Goal: Information Seeking & Learning: Learn about a topic

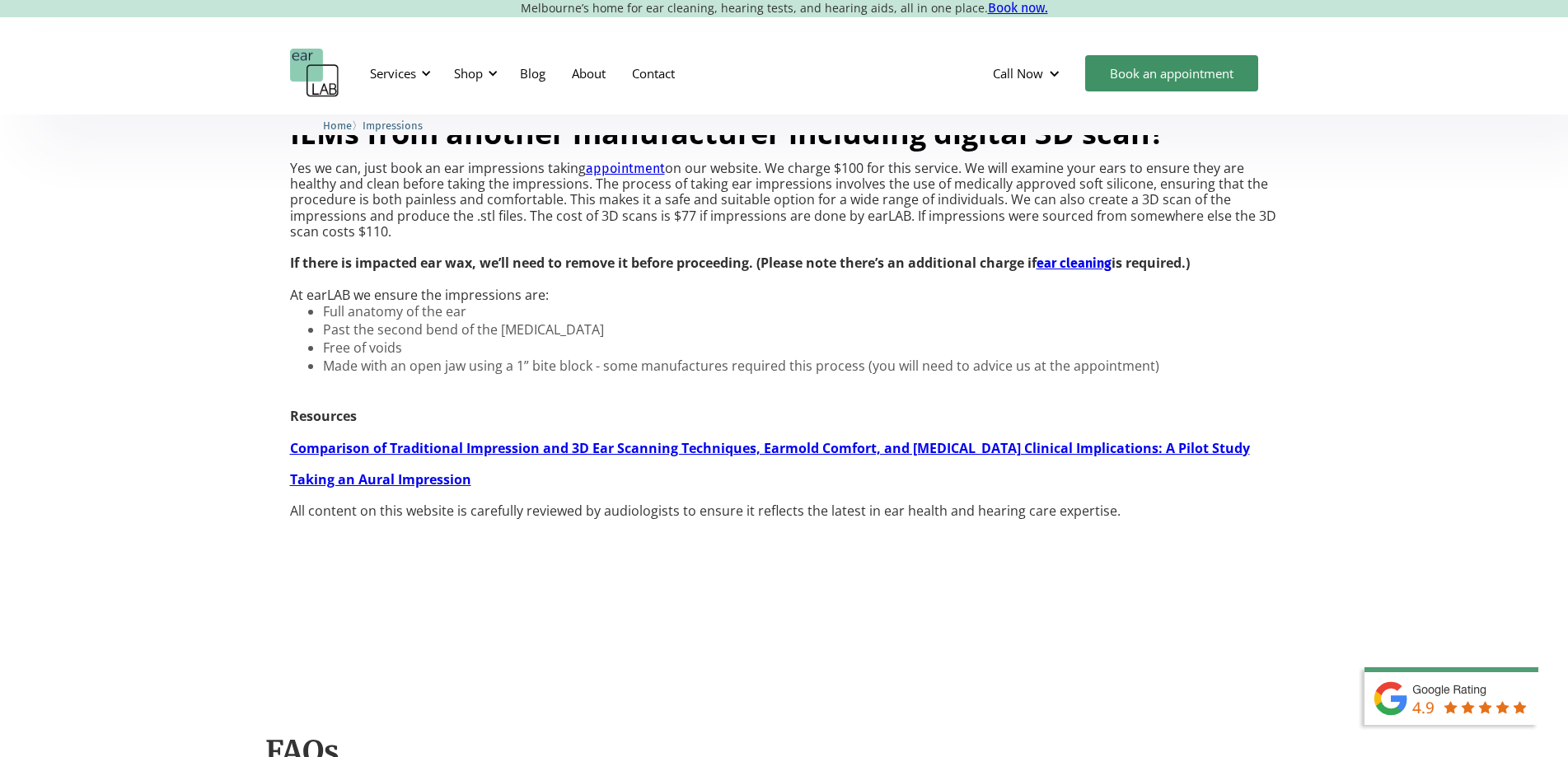
scroll to position [1482, 0]
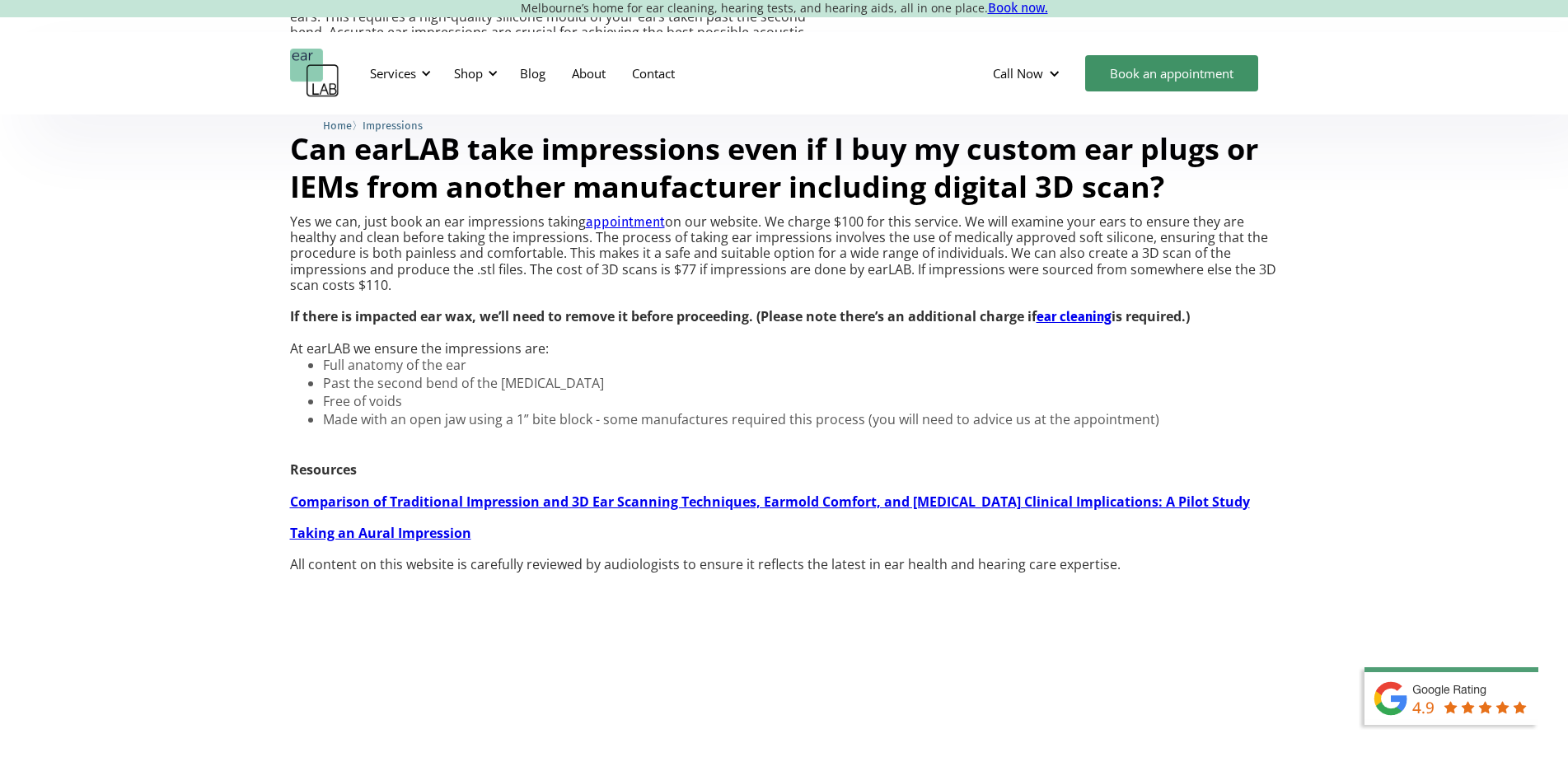
scroll to position [1383, 0]
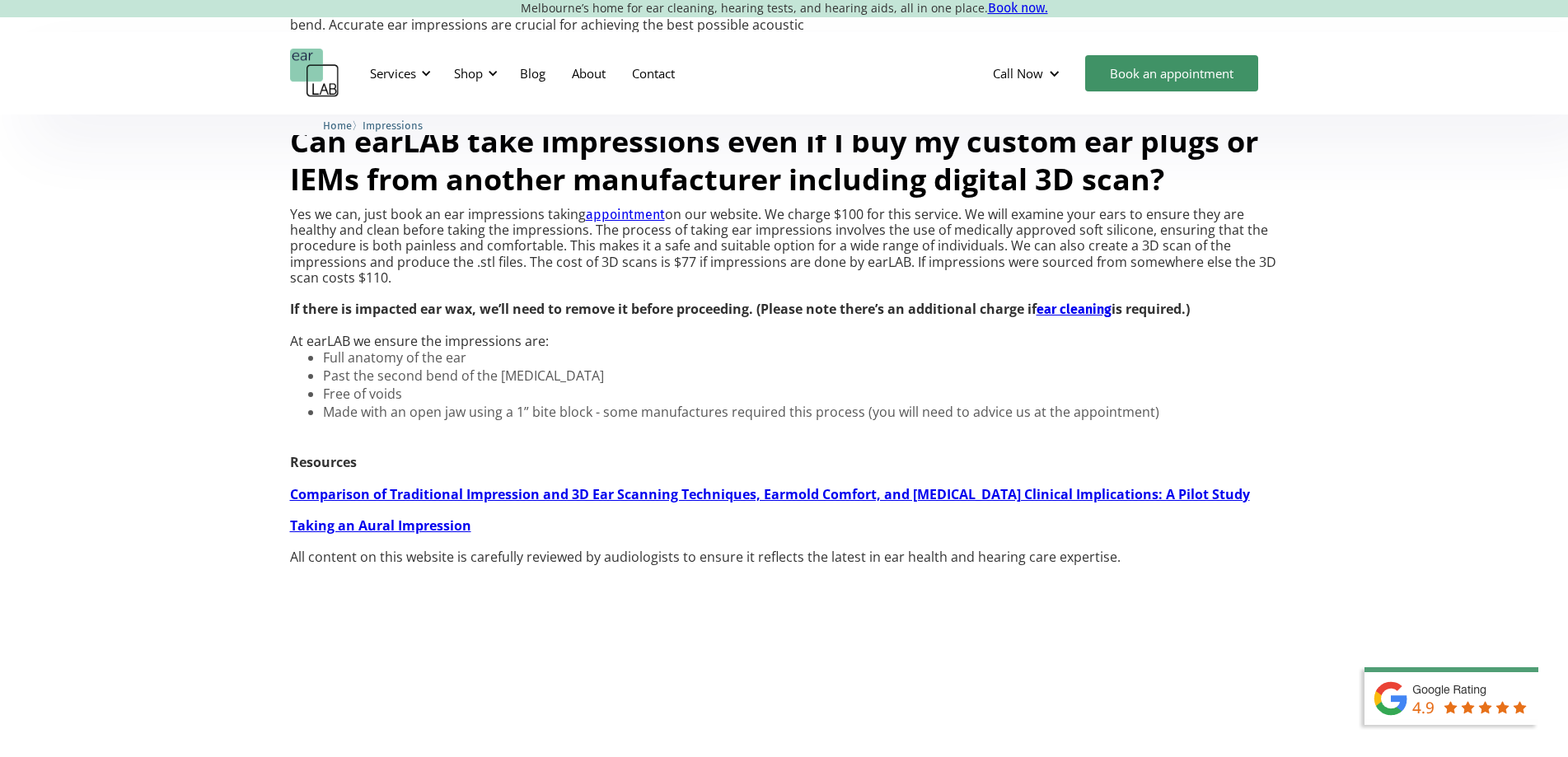
click at [312, 565] on p "Resources Comparison of Traditional Impression and 3D Ear Scanning Techniques, …" at bounding box center [769, 494] width 960 height 142
click at [319, 503] on strong "Comparison of Traditional Impression and 3D Ear Scanning Techniques, Earmold Co…" at bounding box center [769, 494] width 960 height 18
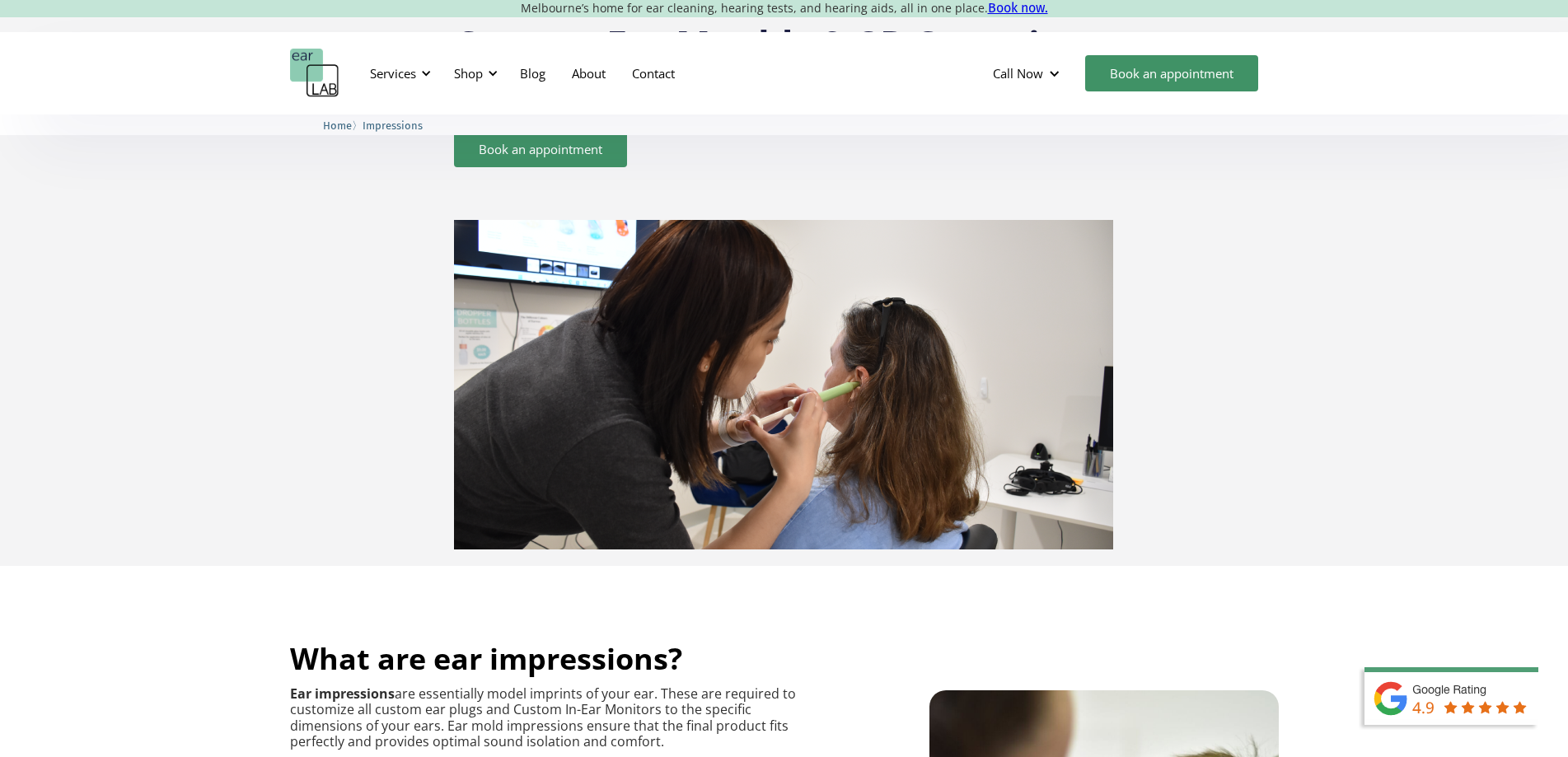
scroll to position [99, 0]
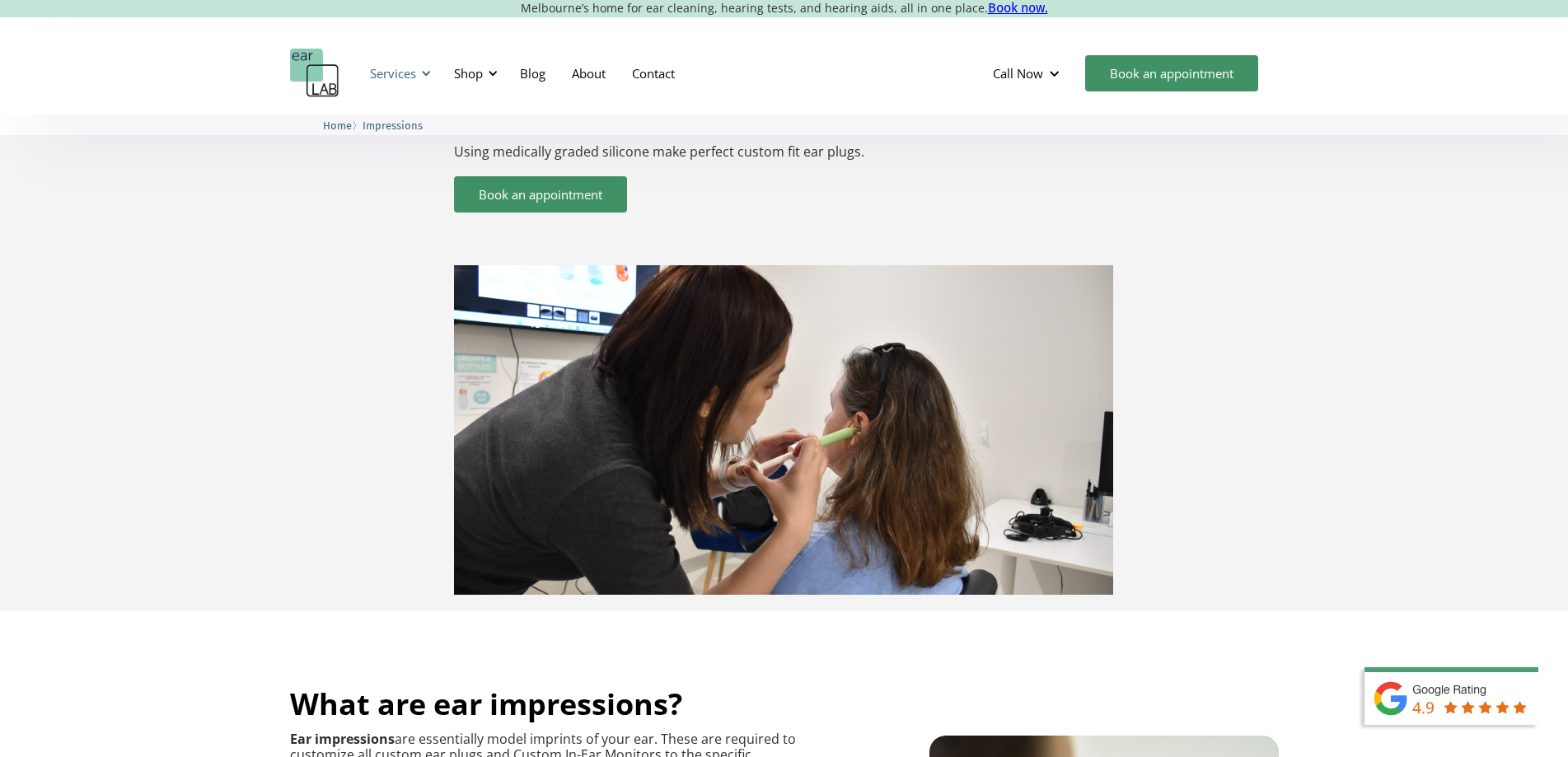
click at [423, 75] on div at bounding box center [426, 74] width 12 height 12
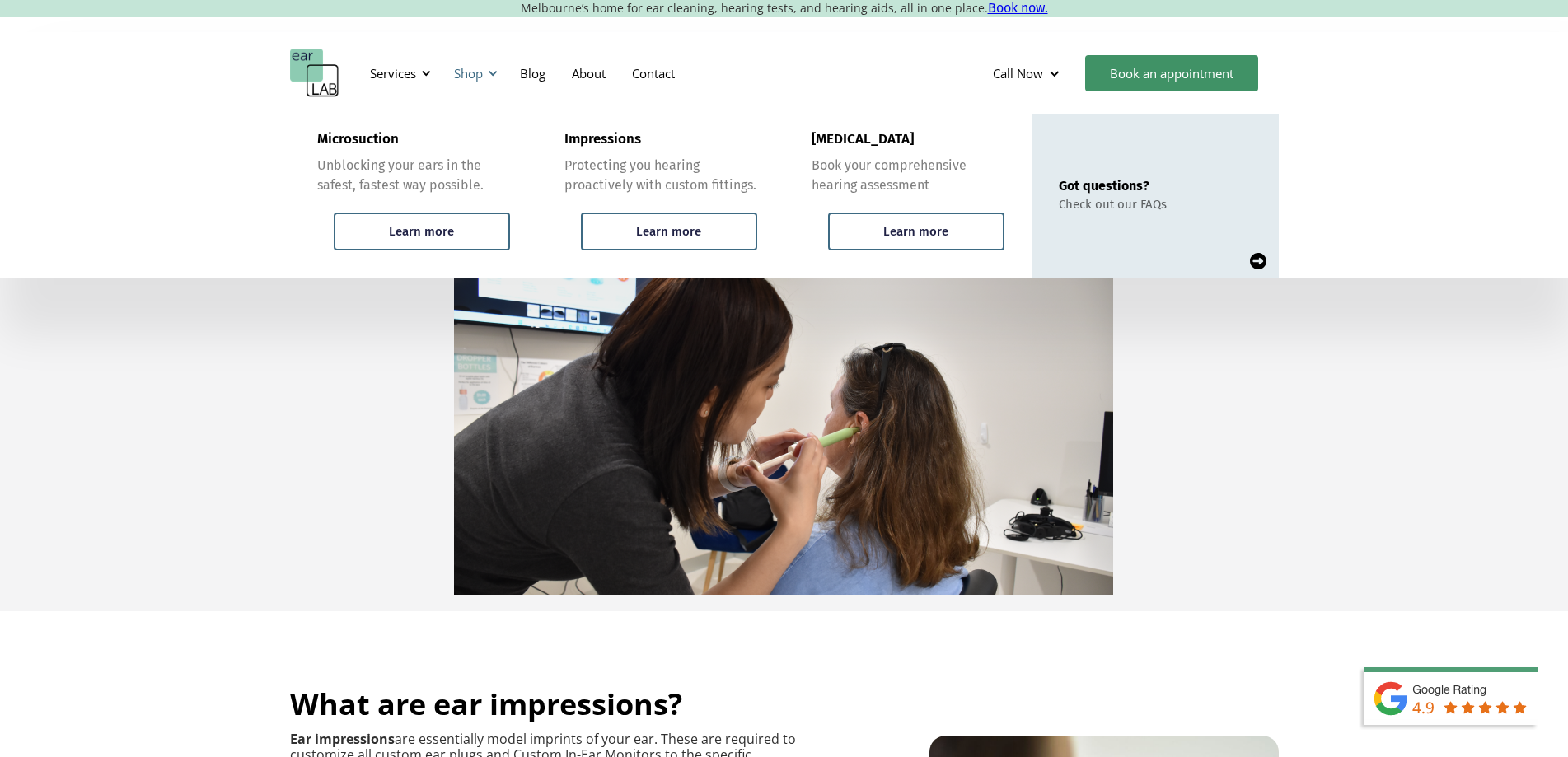
click at [469, 79] on div "Shop" at bounding box center [469, 73] width 29 height 16
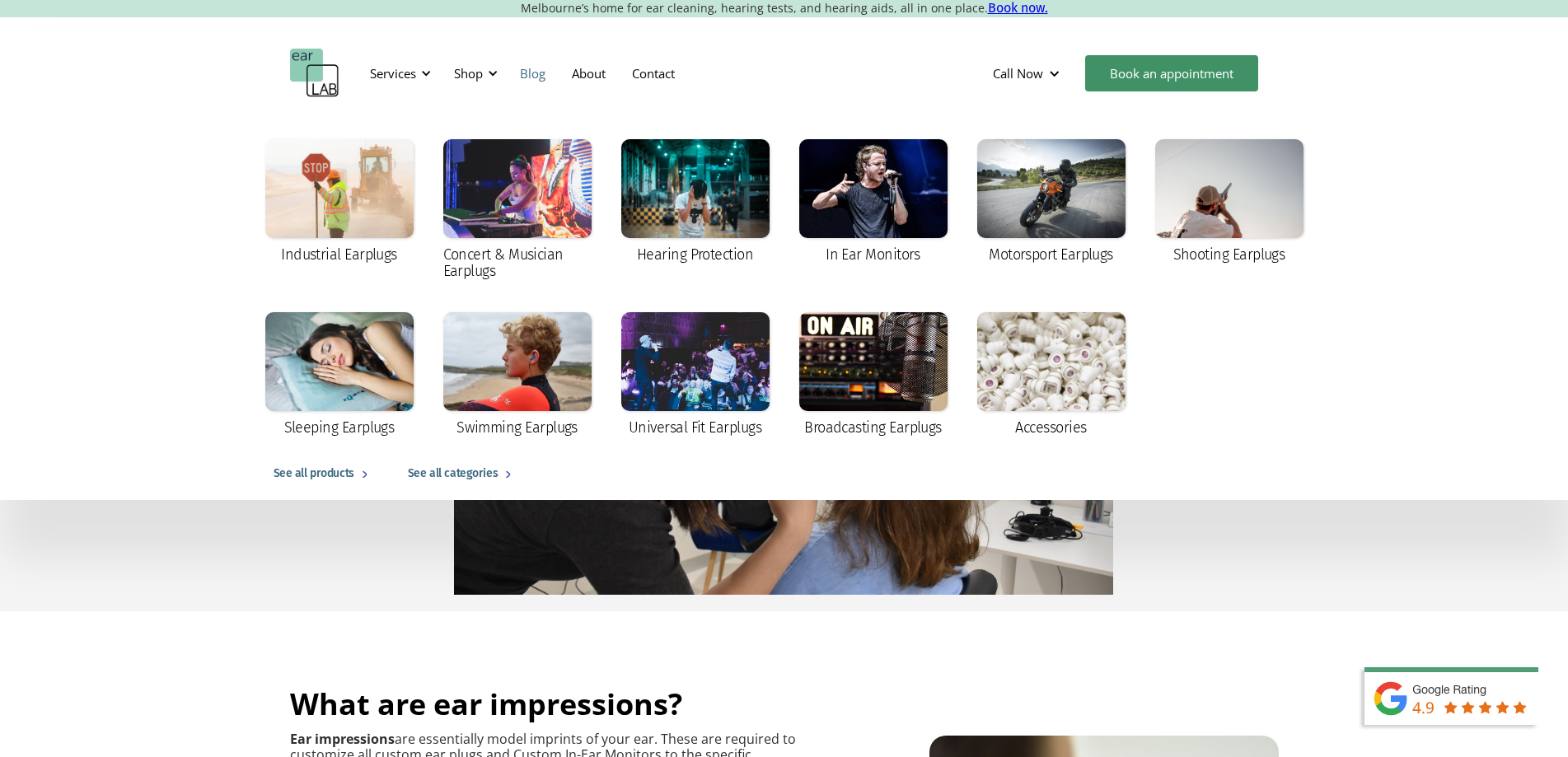
click at [527, 79] on link "Blog" at bounding box center [533, 73] width 52 height 47
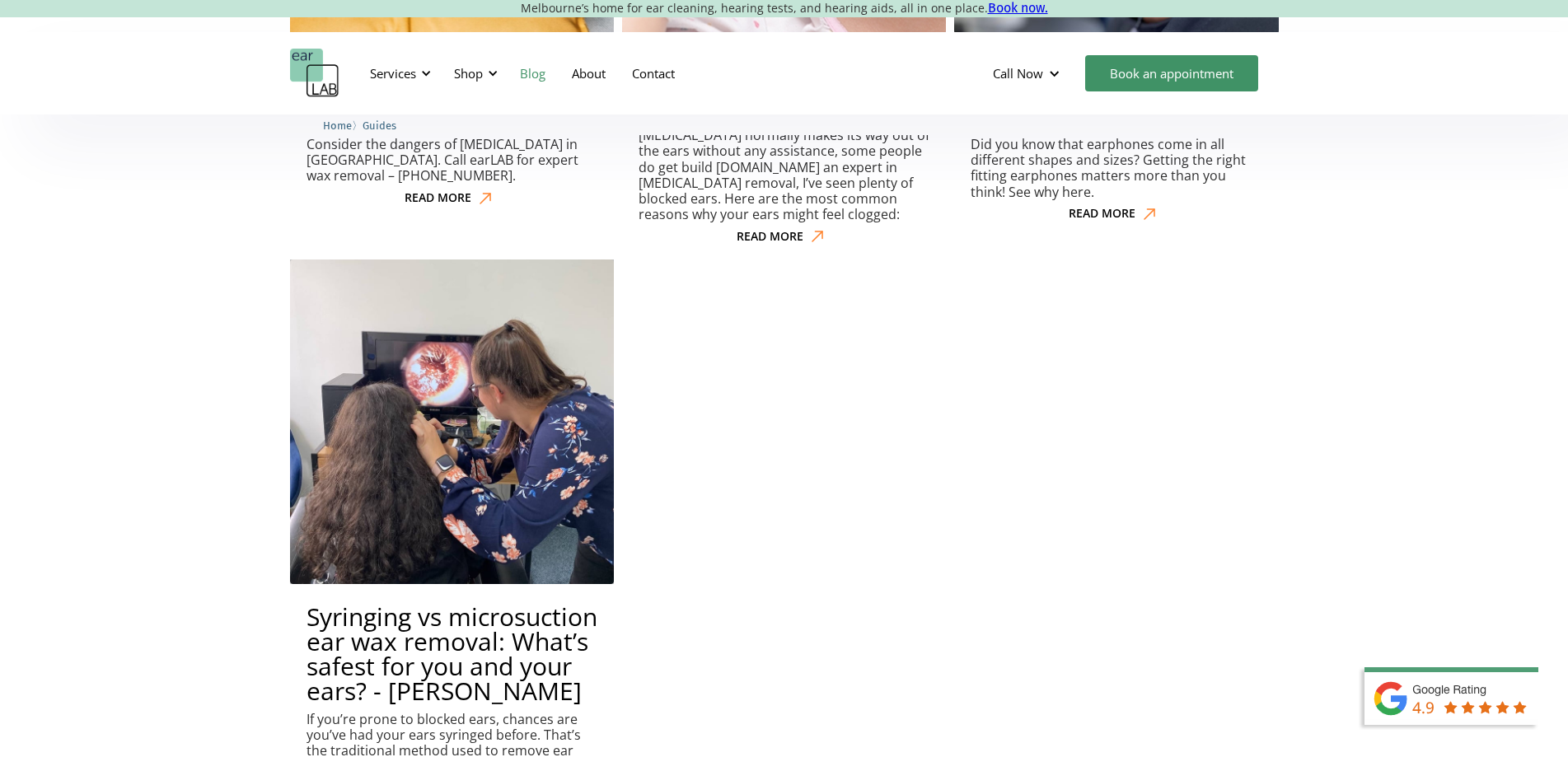
scroll to position [9170, 0]
click at [587, 71] on link "About" at bounding box center [589, 73] width 60 height 47
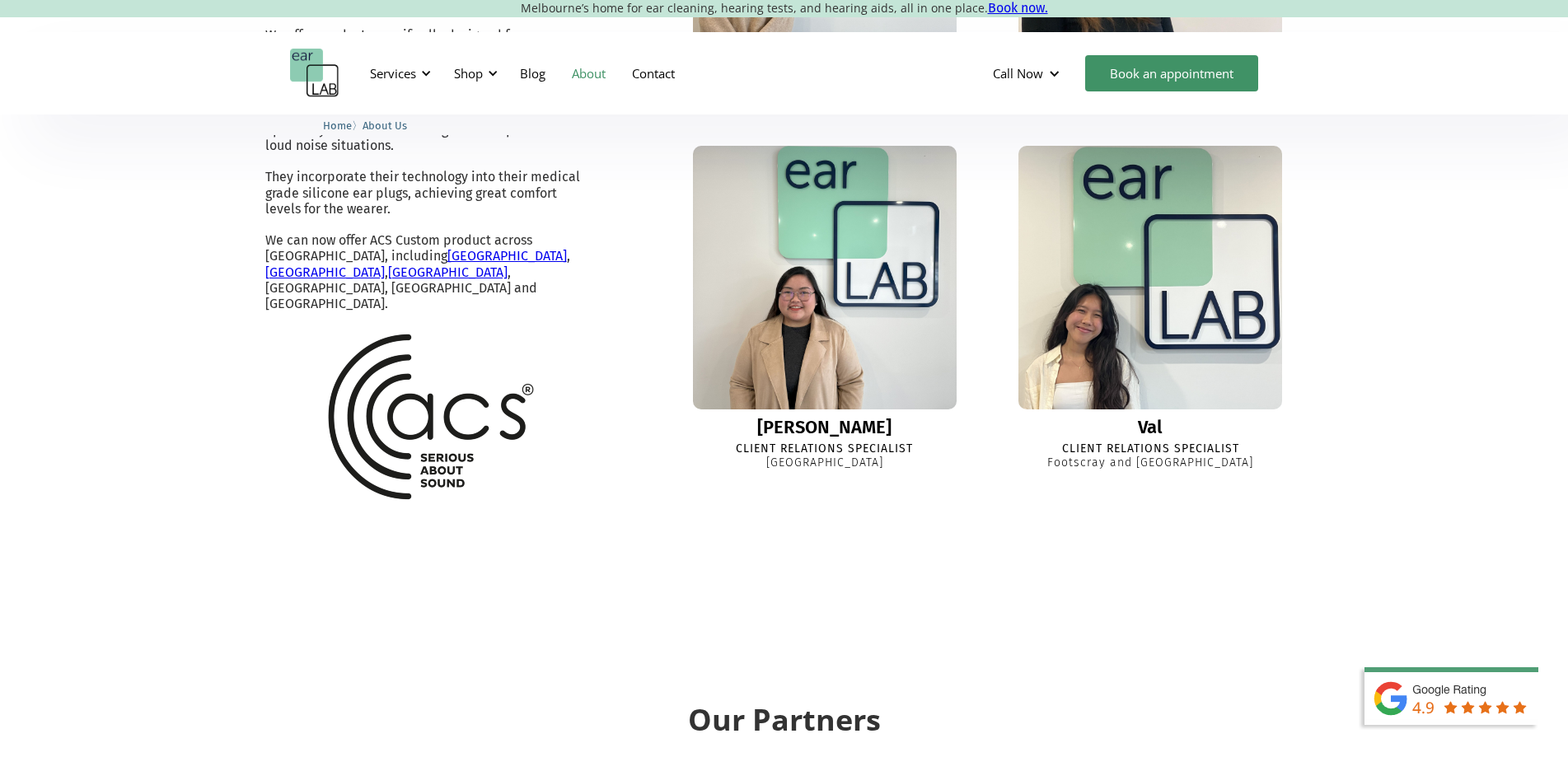
scroll to position [1586, 0]
click at [415, 74] on div "Services" at bounding box center [393, 73] width 46 height 16
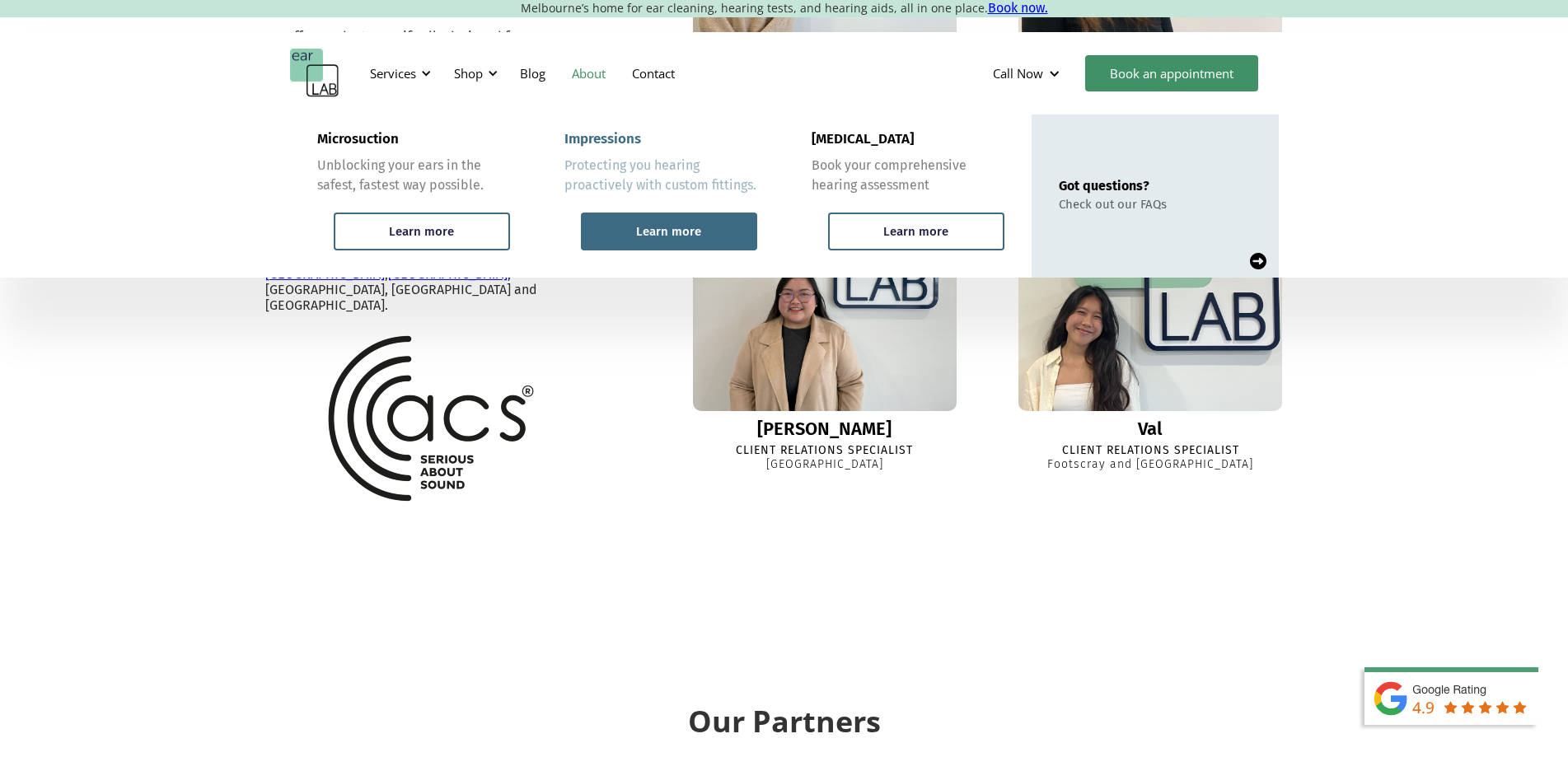
click at [648, 232] on div "Learn more" at bounding box center [668, 230] width 65 height 15
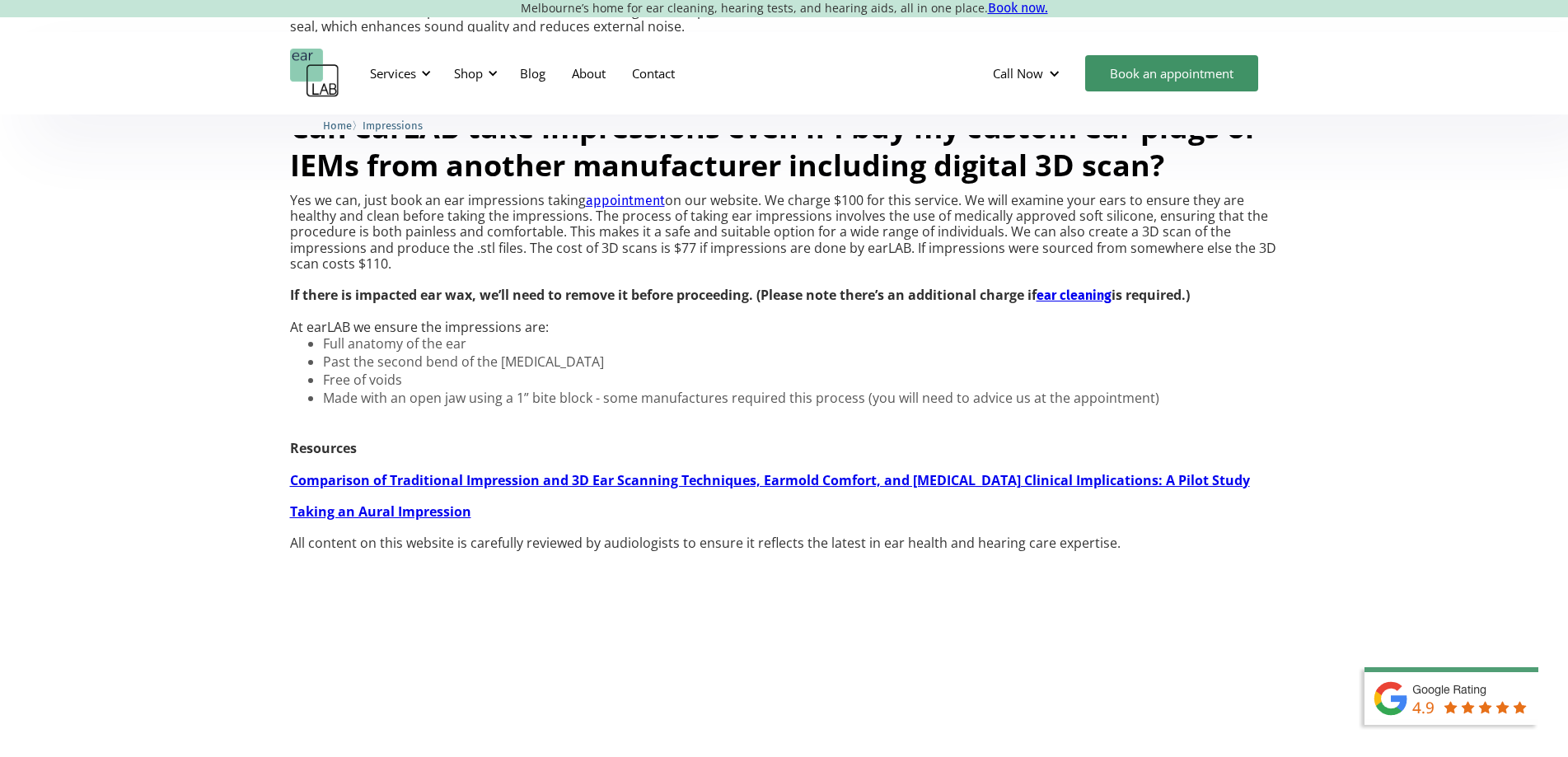
scroll to position [1482, 0]
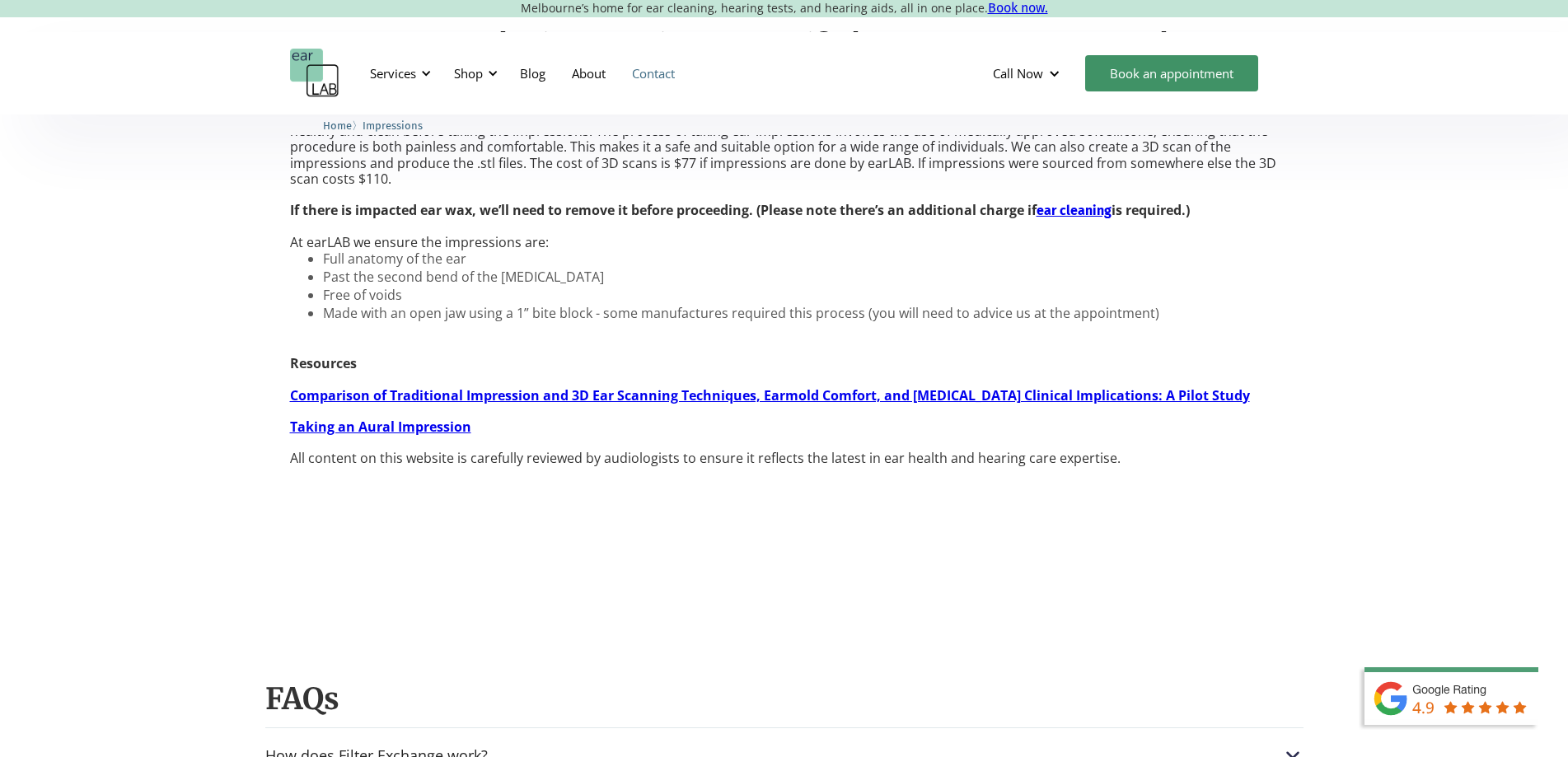
click at [641, 78] on link "Contact" at bounding box center [653, 73] width 69 height 47
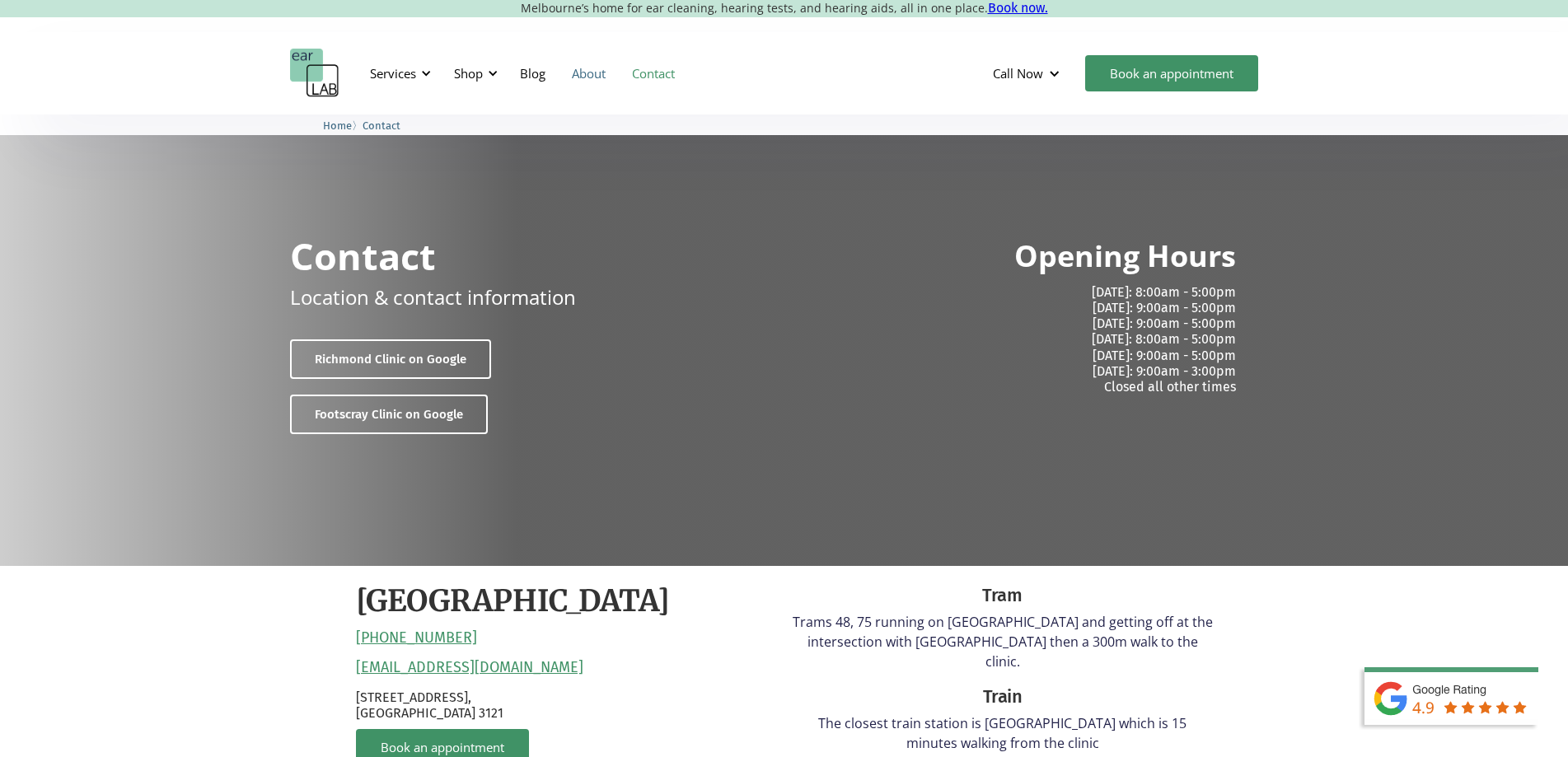
click at [585, 75] on link "About" at bounding box center [589, 73] width 60 height 47
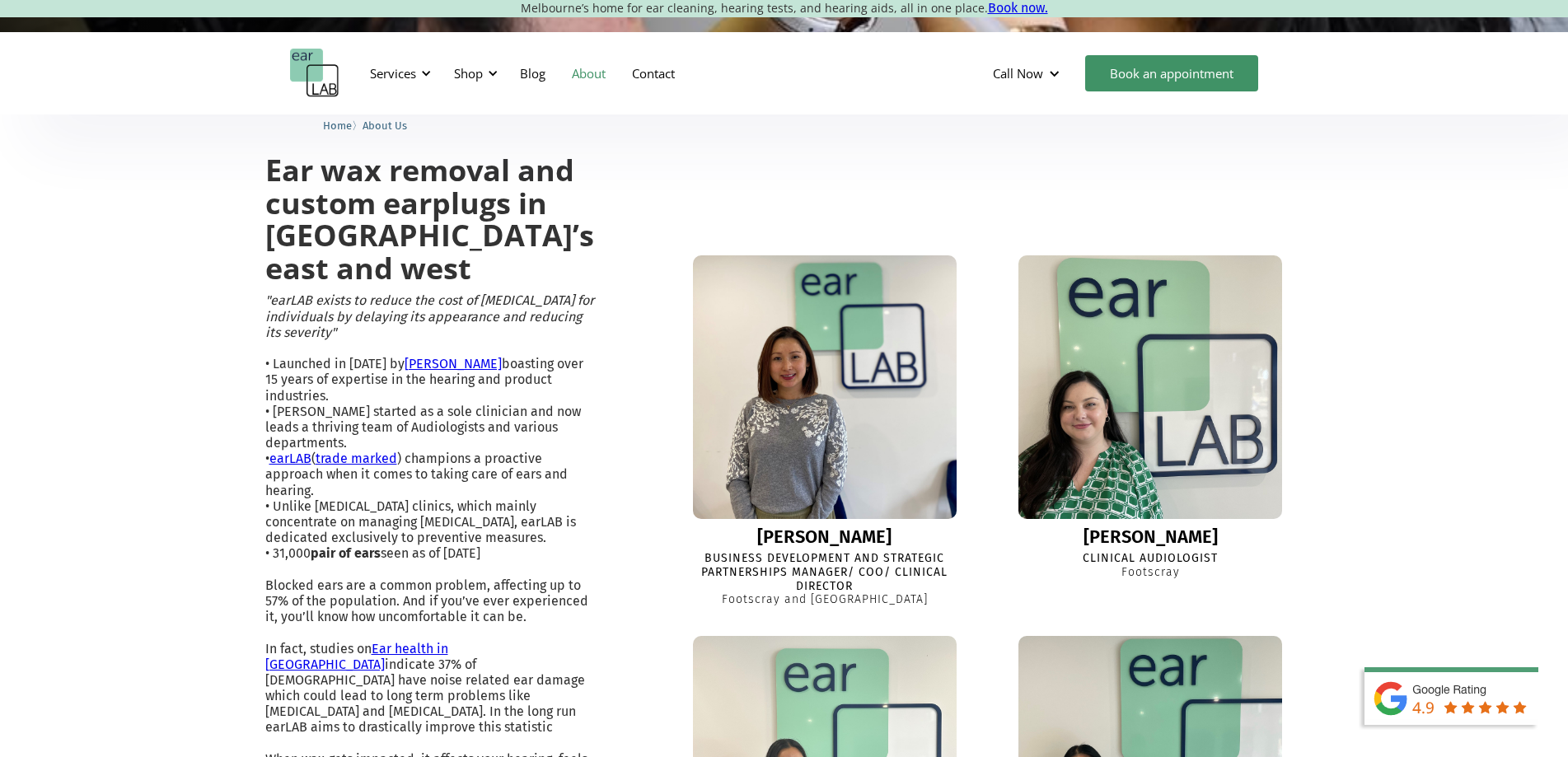
scroll to position [263, 0]
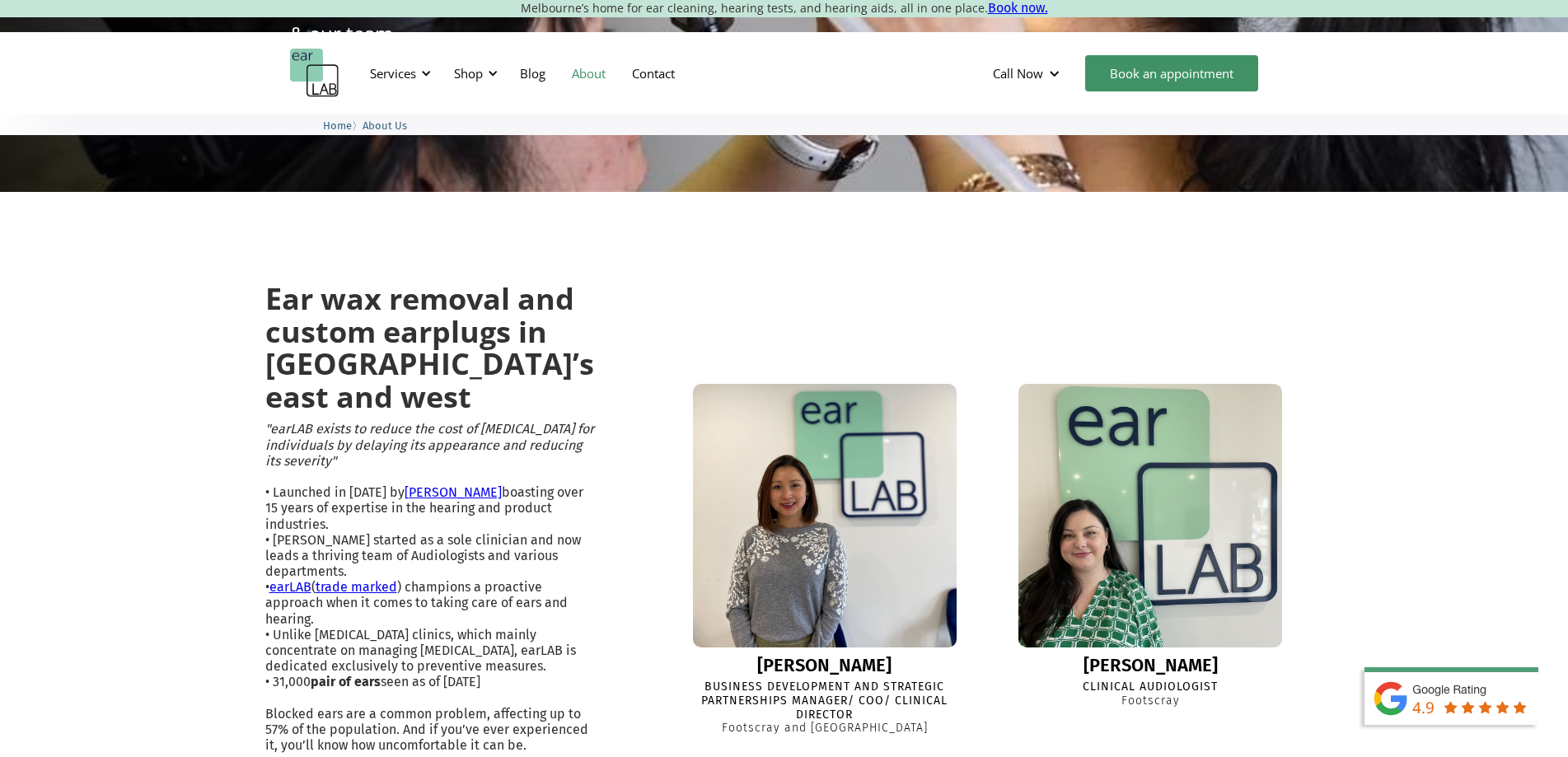
click at [481, 500] on link "Lisa" at bounding box center [453, 492] width 97 height 15
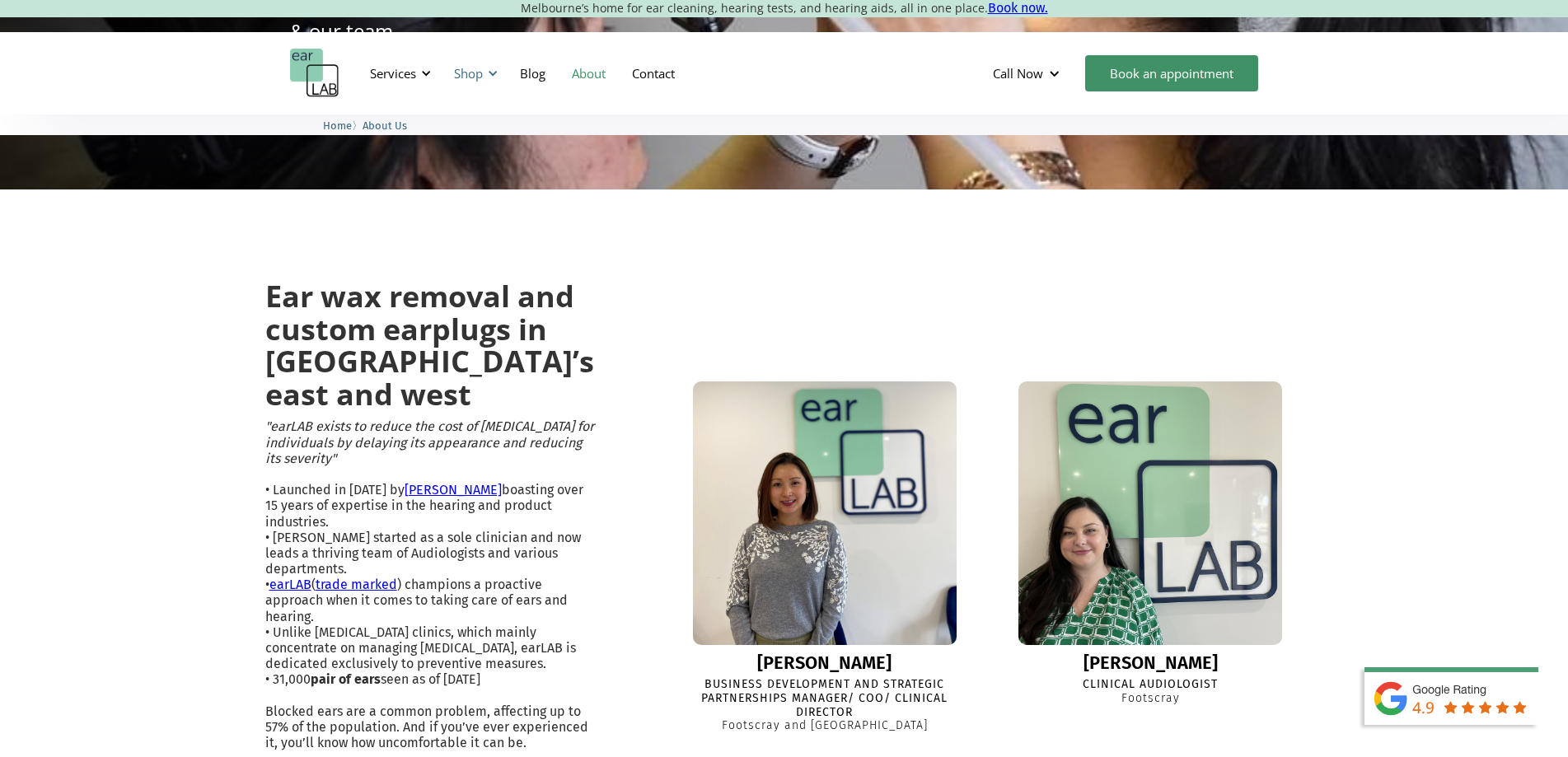
click at [472, 75] on div "Shop" at bounding box center [469, 73] width 29 height 16
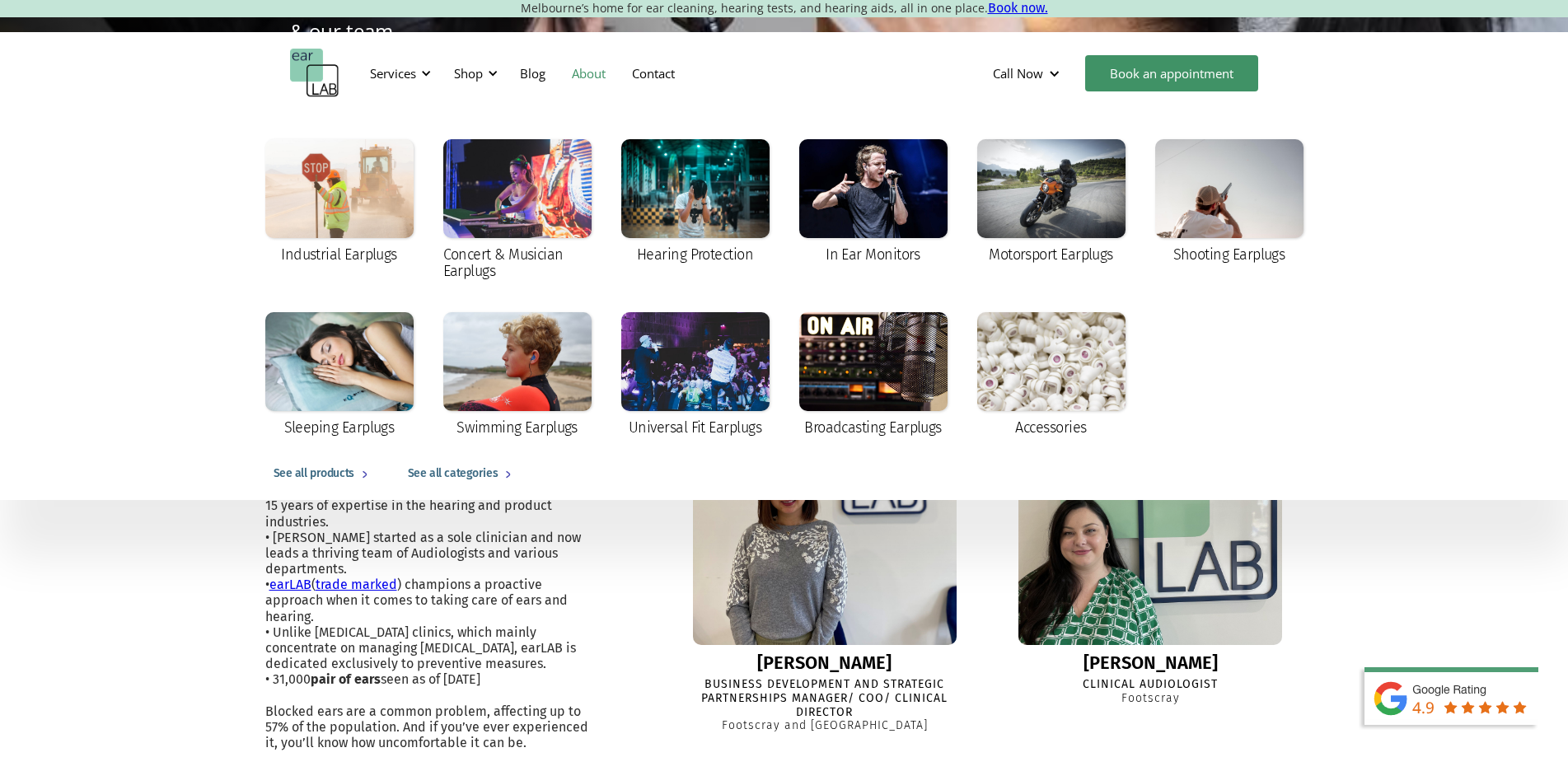
click at [326, 467] on div "See all products" at bounding box center [313, 473] width 80 height 19
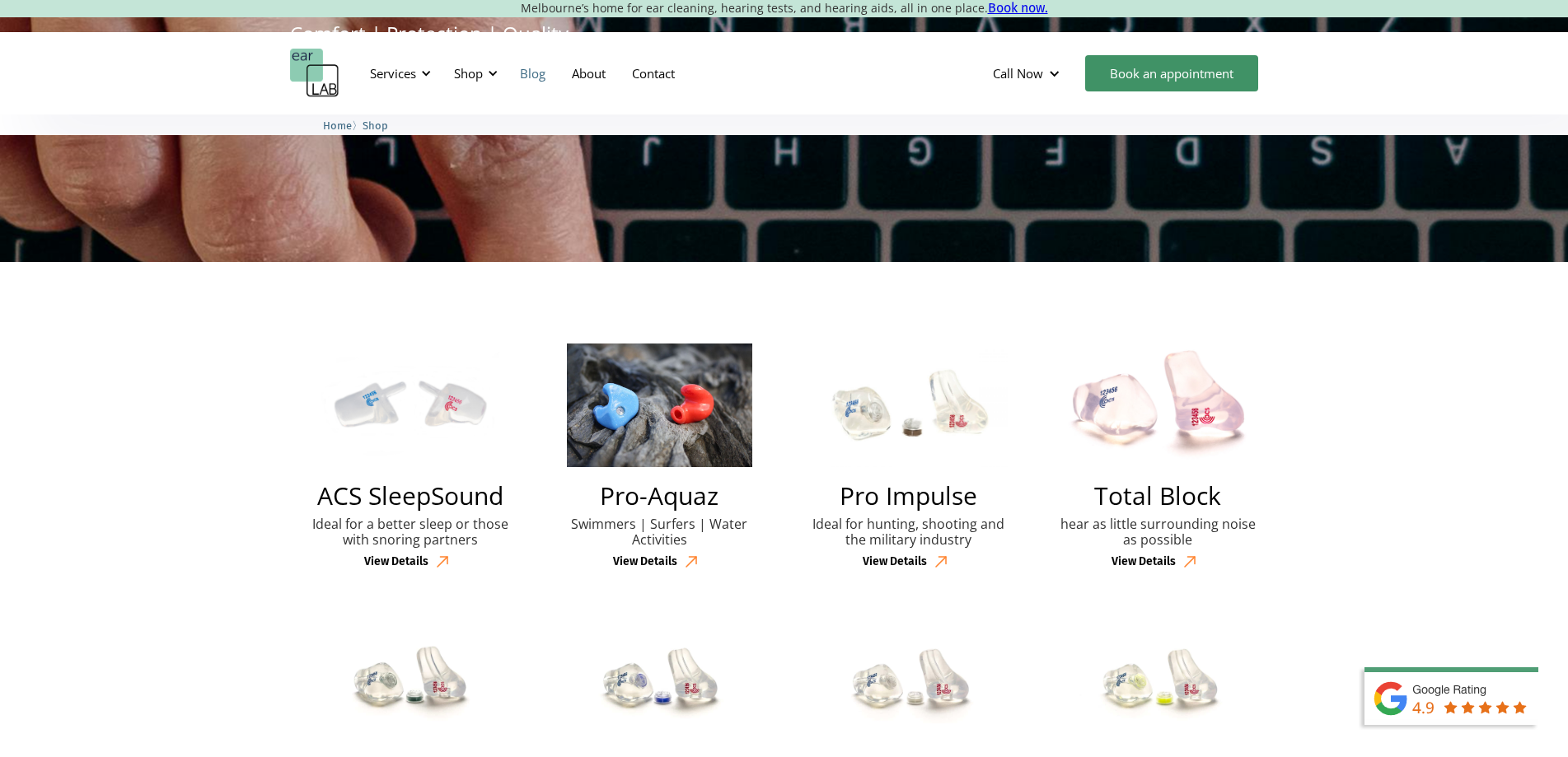
scroll to position [230, 0]
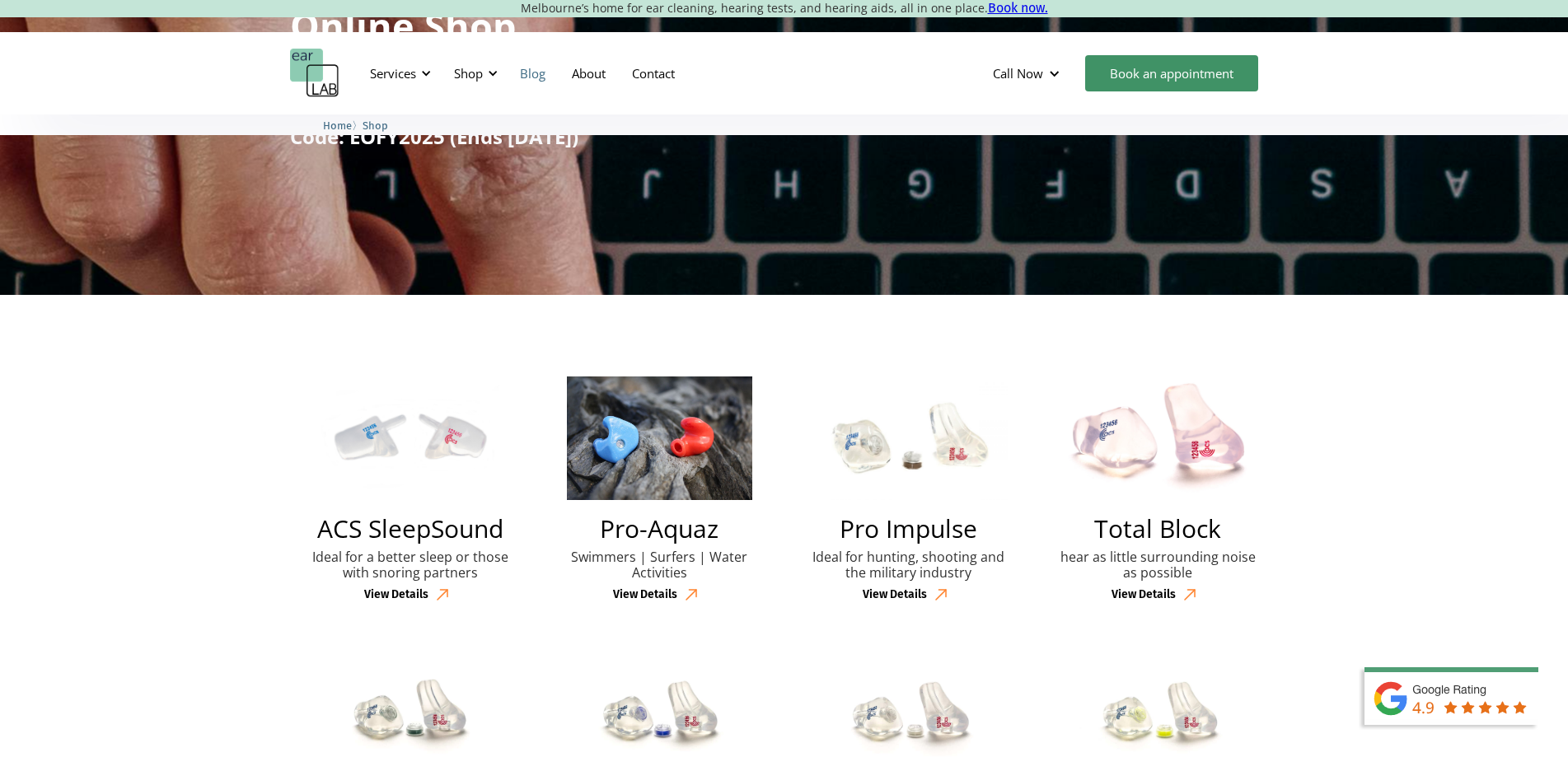
click at [533, 75] on link "Blog" at bounding box center [533, 73] width 52 height 47
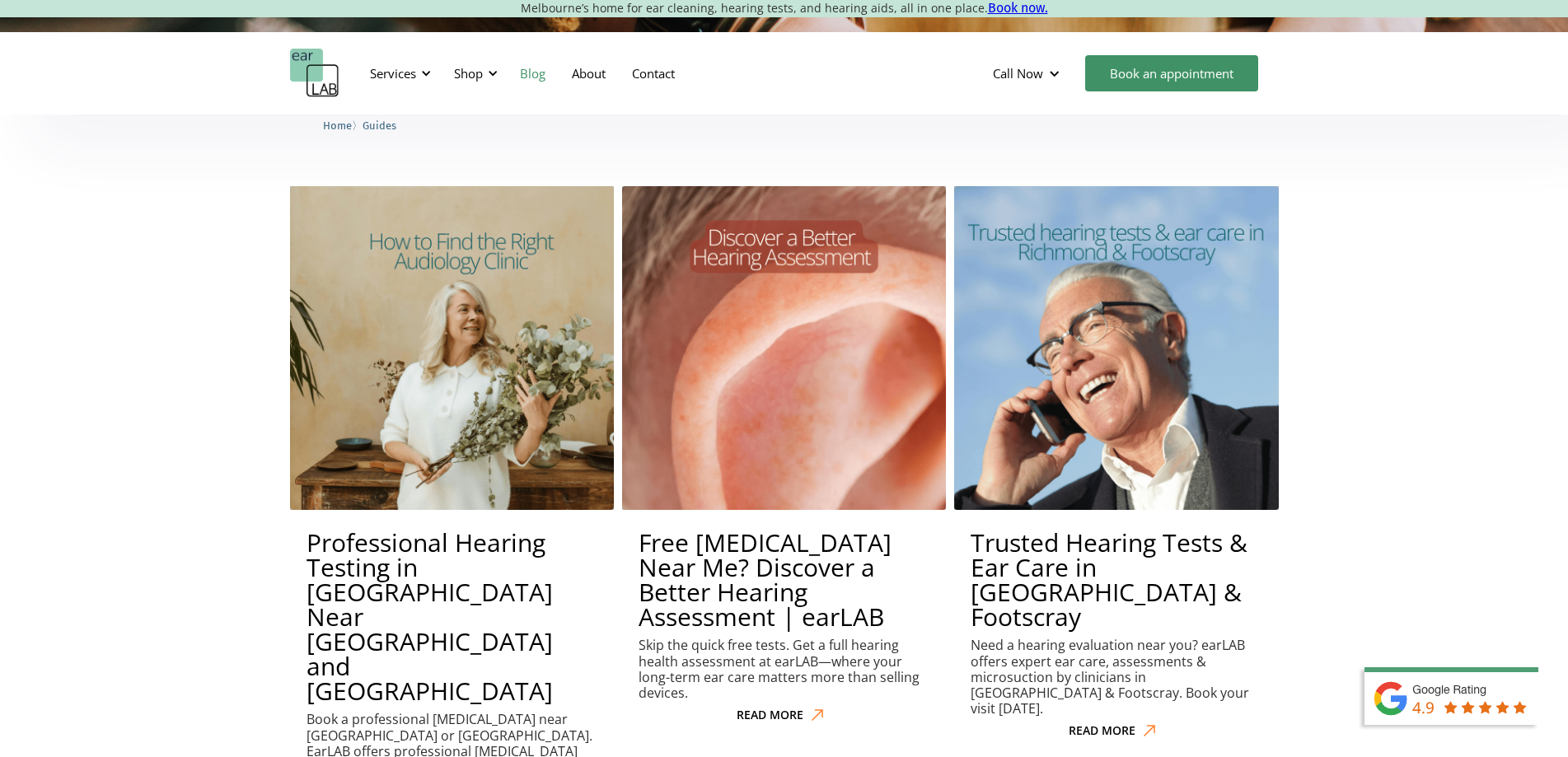
scroll to position [362, 0]
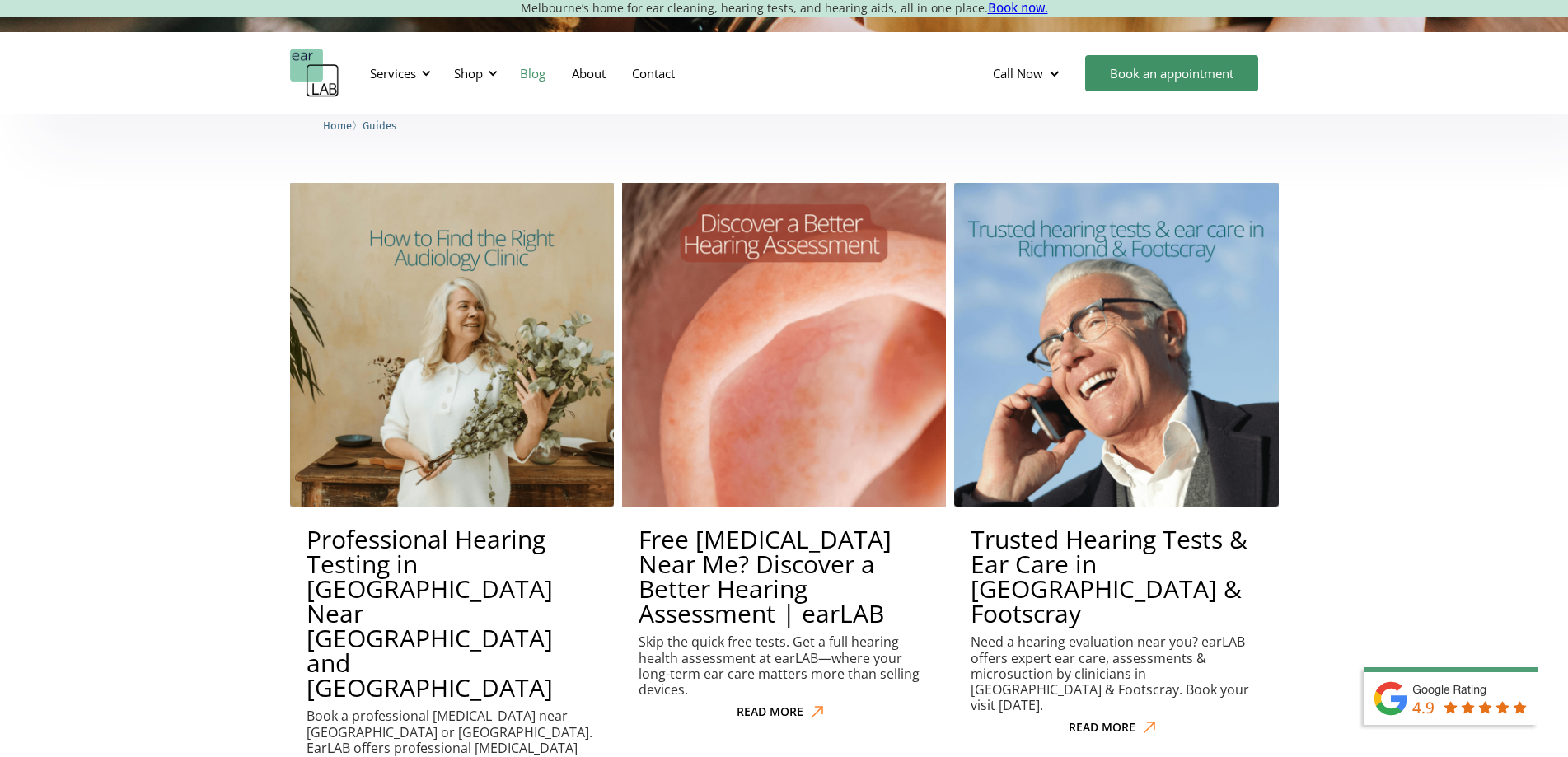
click at [724, 245] on img at bounding box center [784, 345] width 356 height 356
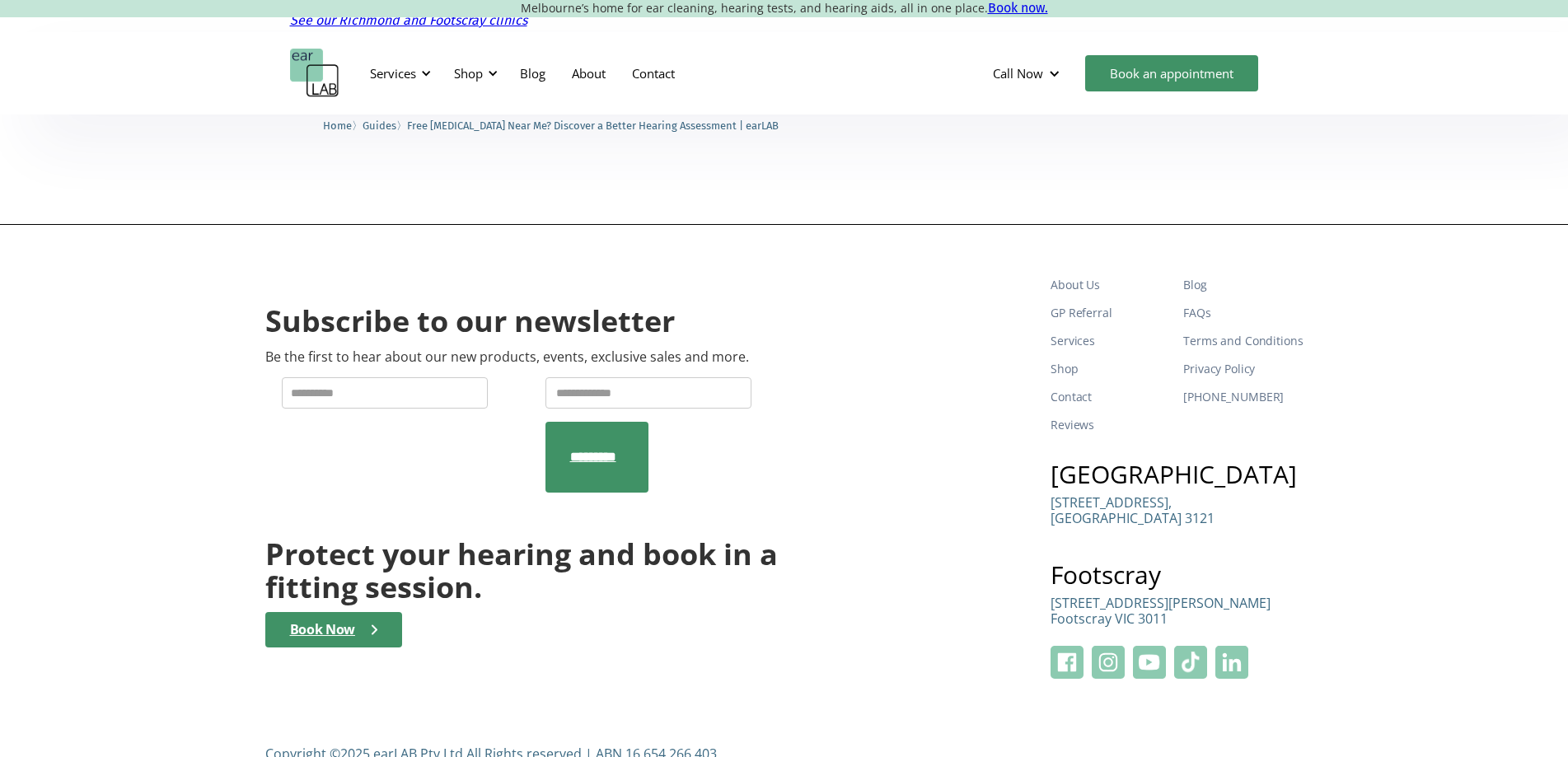
scroll to position [2004, 0]
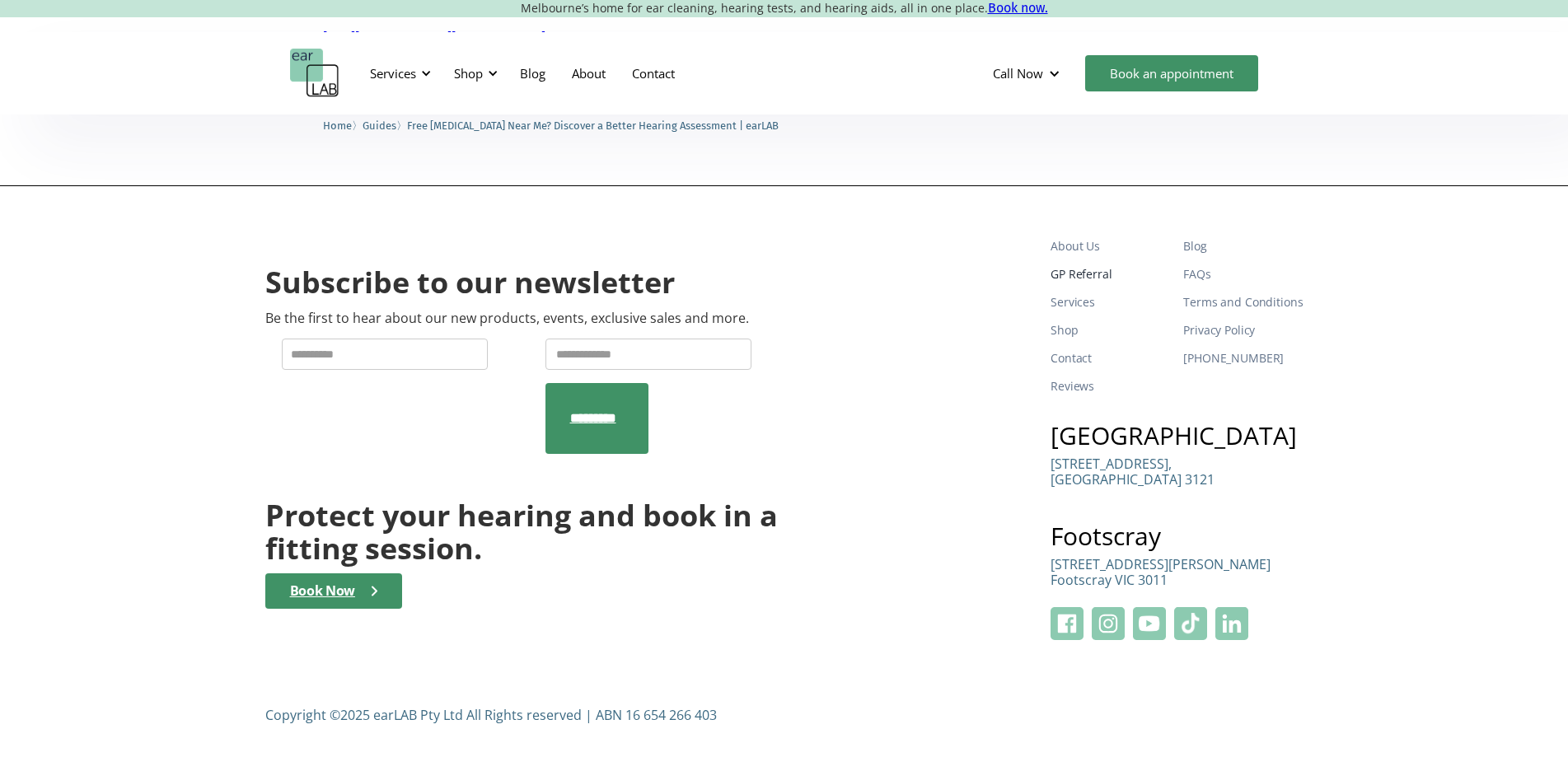
click at [1073, 272] on link "GP Referral" at bounding box center [1110, 274] width 119 height 28
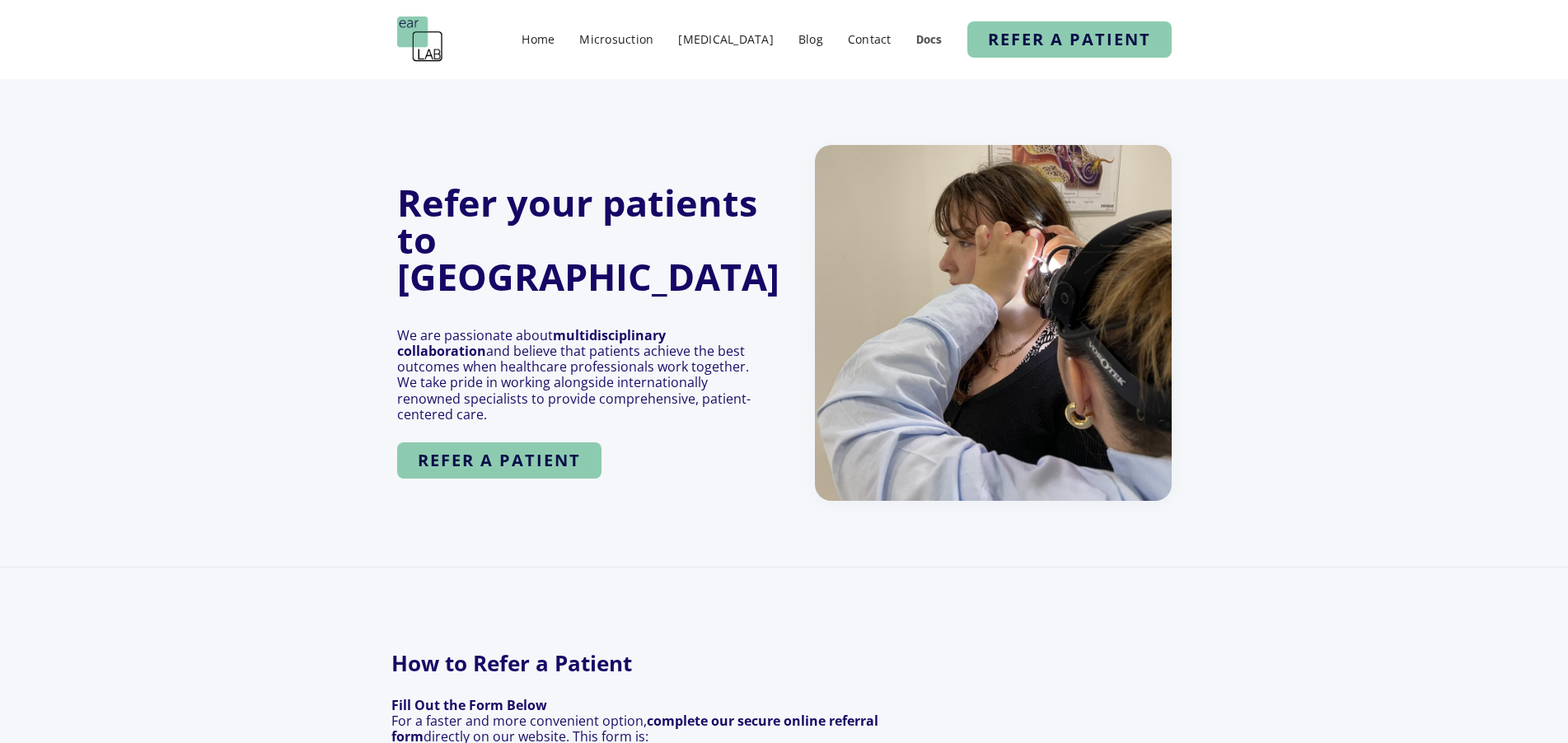
click at [929, 38] on link "Docs" at bounding box center [929, 40] width 43 height 22
click at [930, 45] on link "Docs" at bounding box center [929, 40] width 43 height 22
click at [817, 41] on link "Blog" at bounding box center [811, 39] width 42 height 24
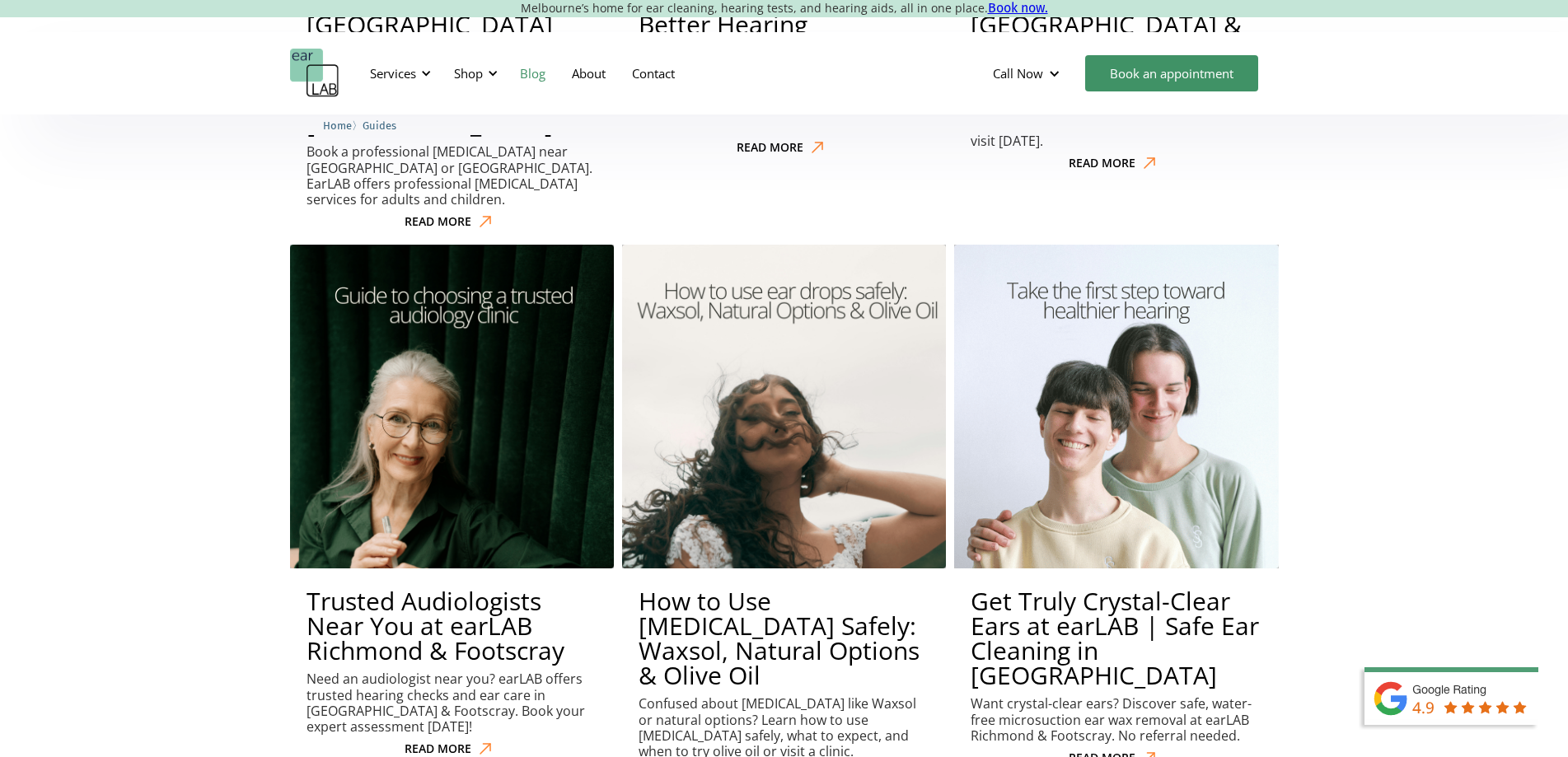
scroll to position [923, 0]
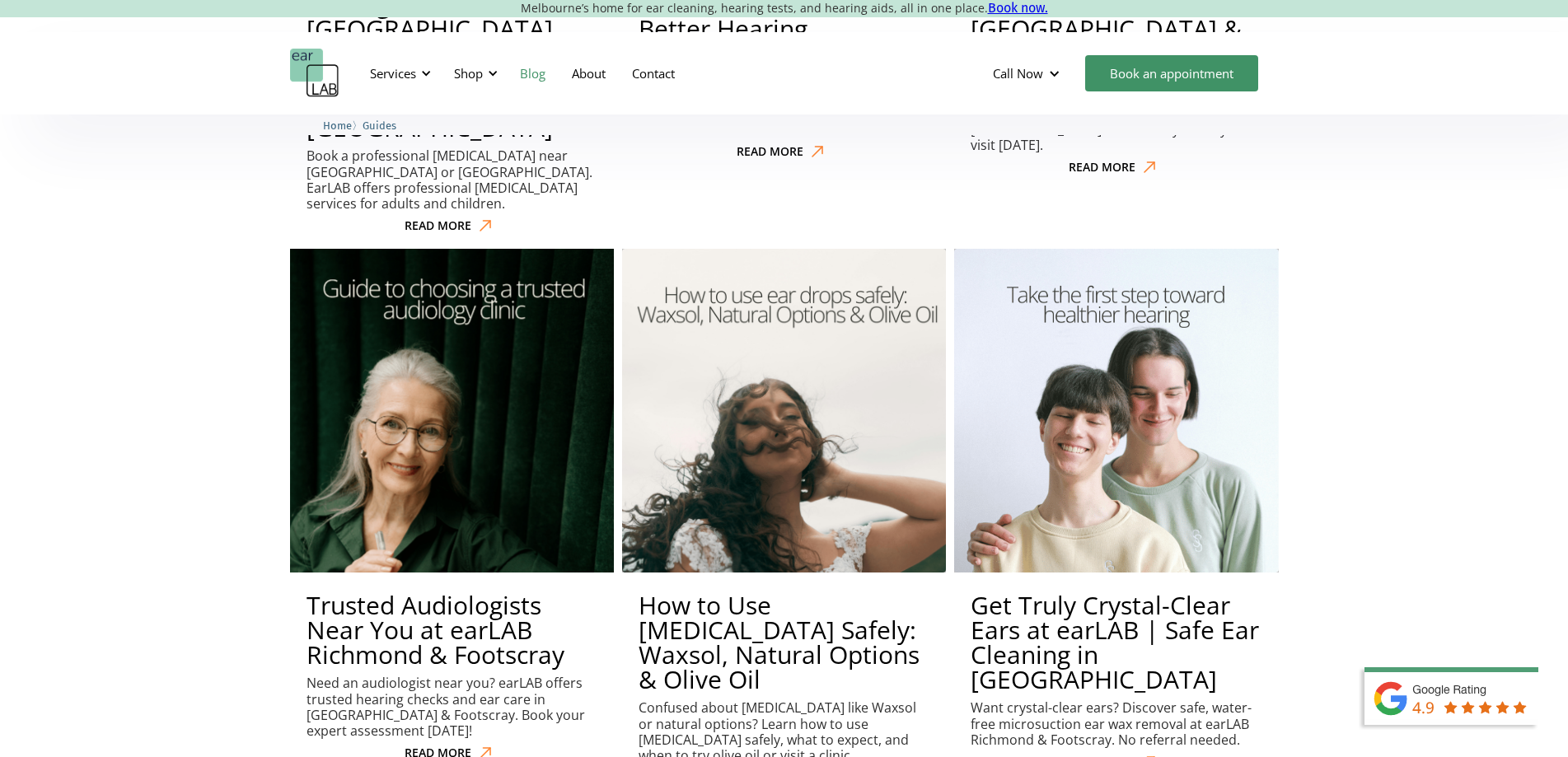
click at [402, 284] on img at bounding box center [451, 410] width 356 height 356
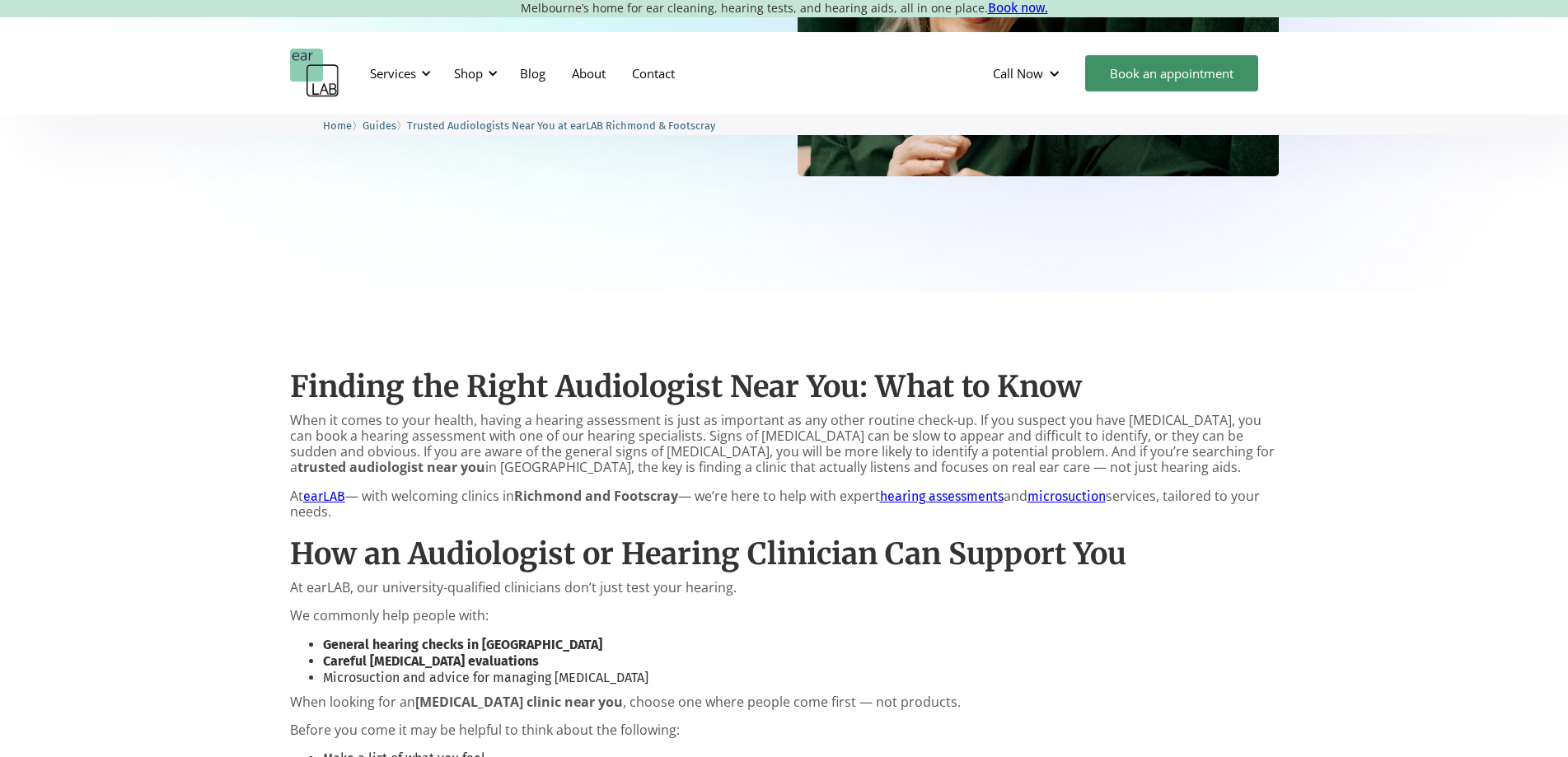
scroll to position [494, 0]
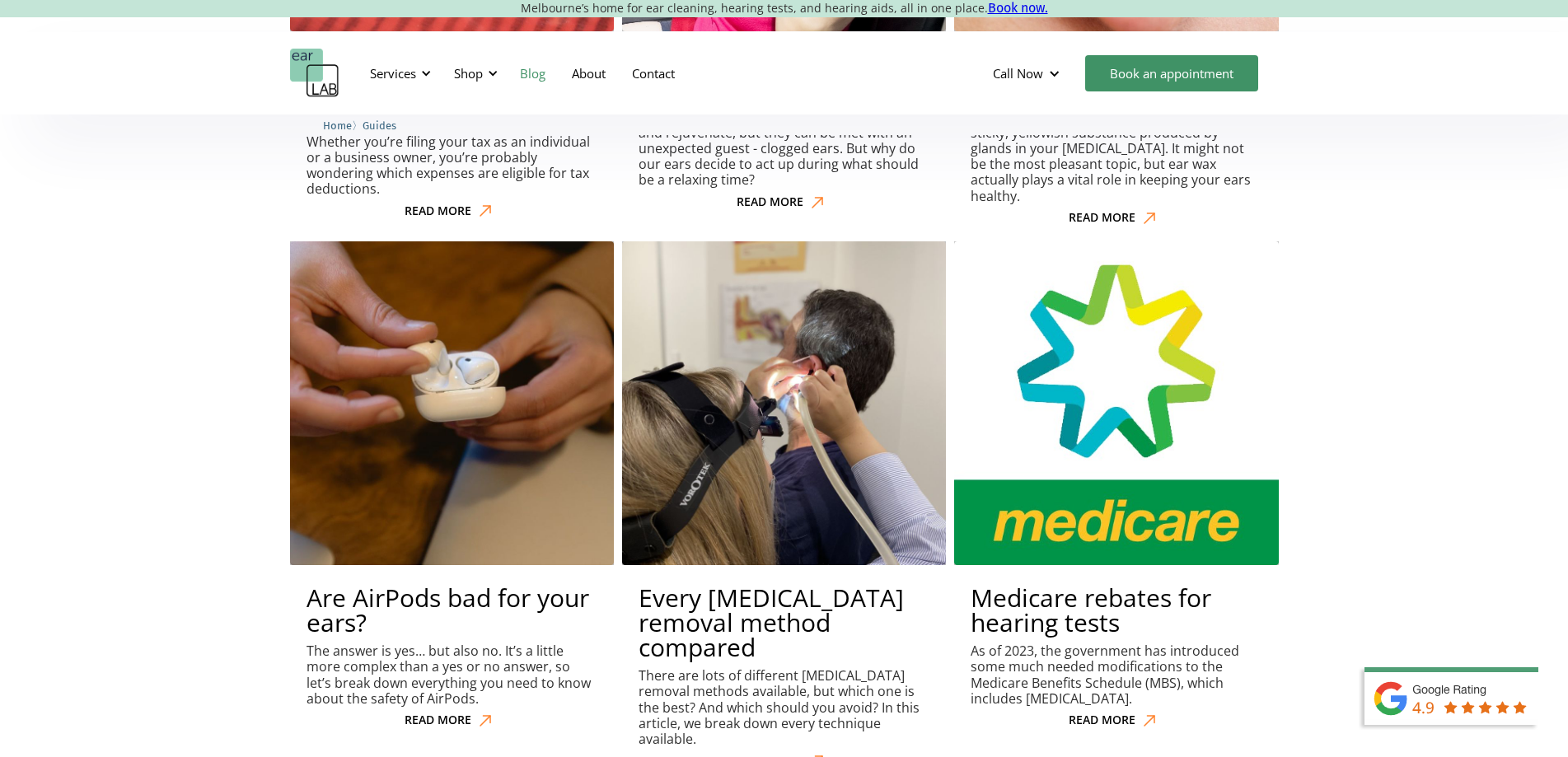
scroll to position [3990, 0]
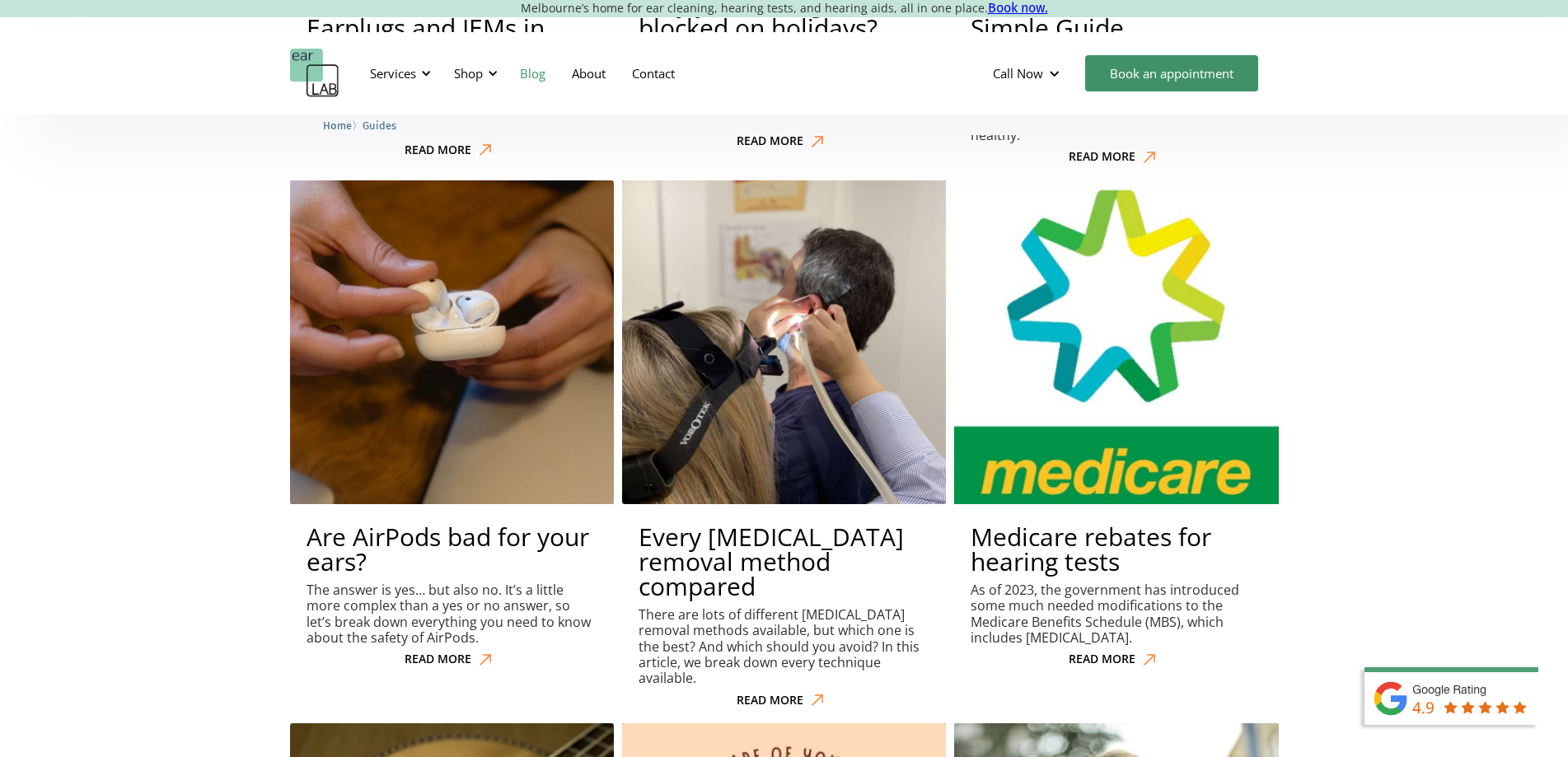
click at [1050, 334] on img at bounding box center [1116, 342] width 356 height 356
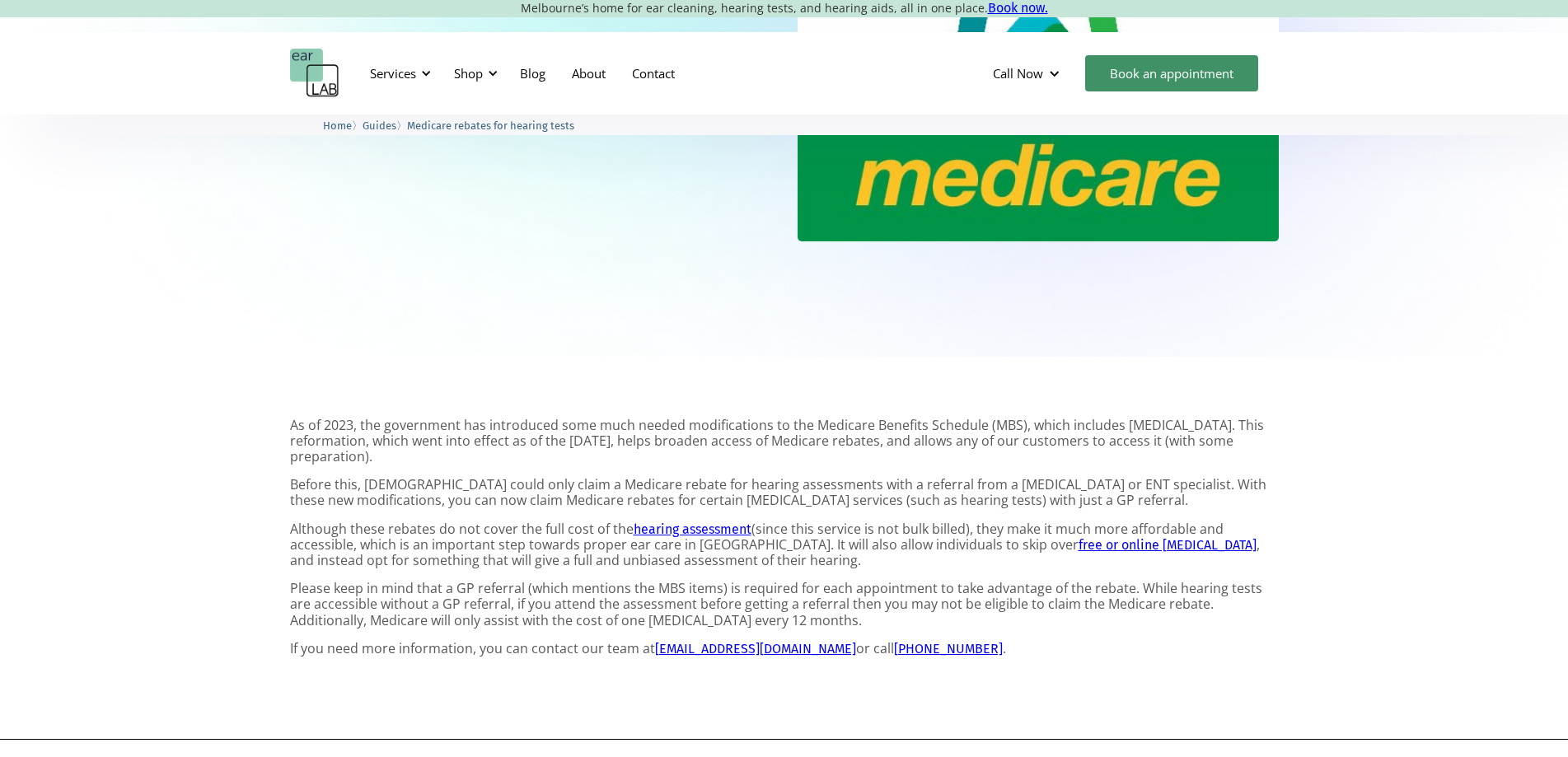
scroll to position [461, 0]
click at [660, 527] on link "hearing assessment" at bounding box center [692, 529] width 118 height 15
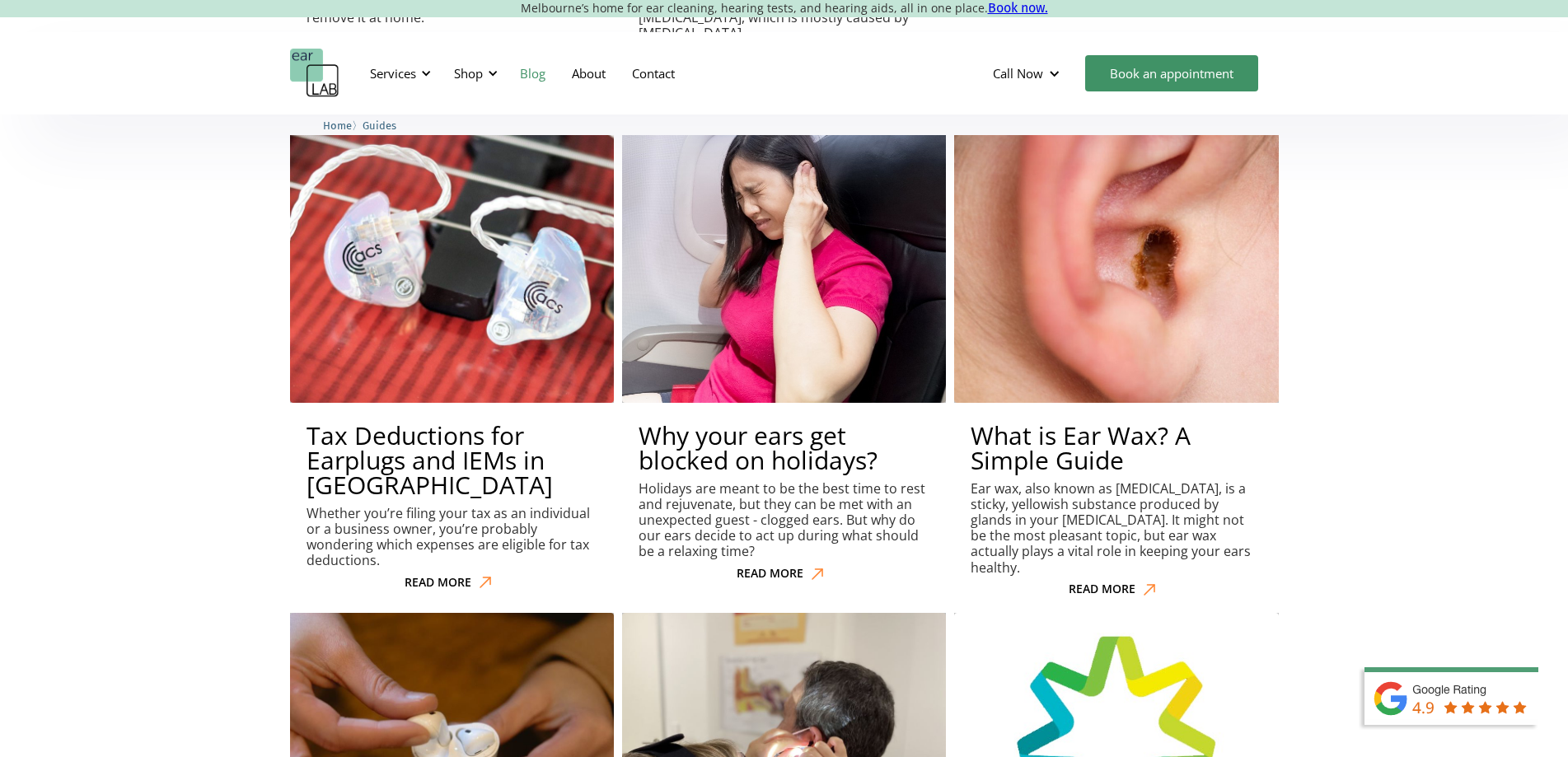
scroll to position [3564, 0]
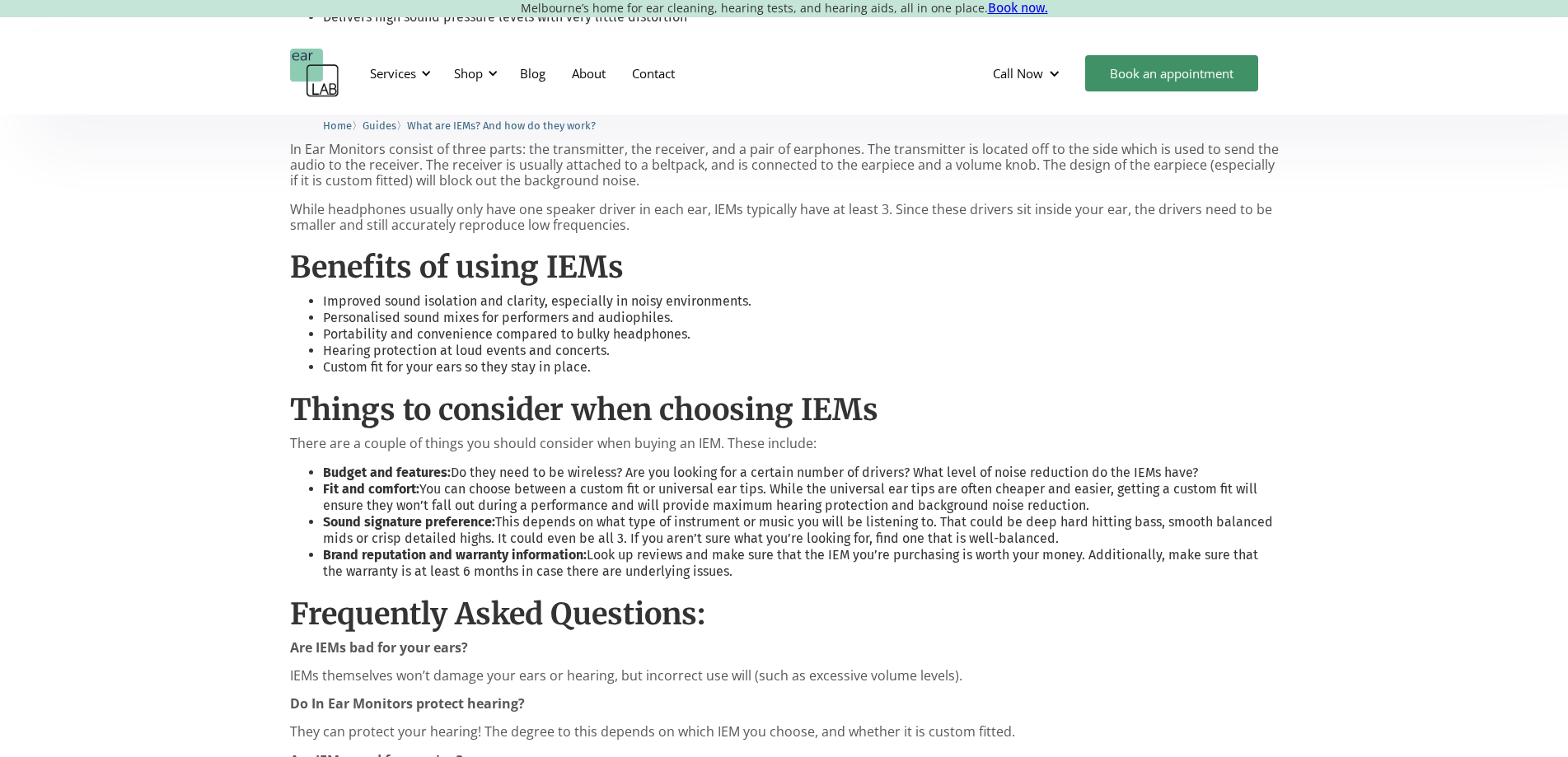
scroll to position [1186, 0]
